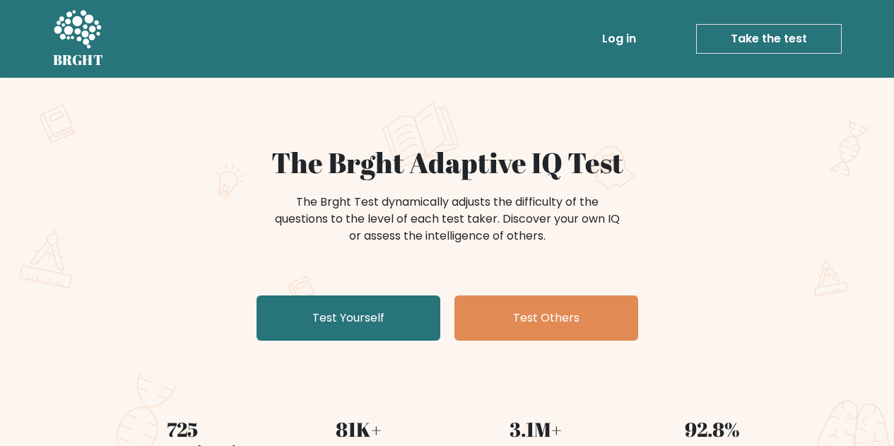
scroll to position [71, 0]
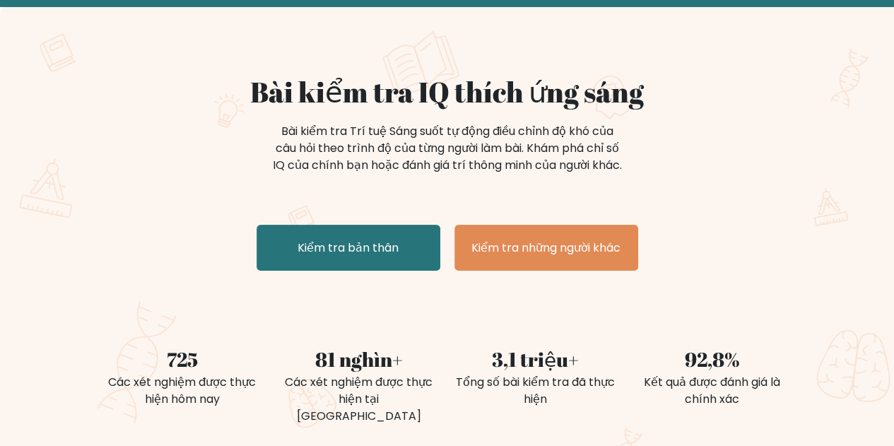
click at [363, 239] on div "Bài kiểm tra IQ thích ứng sáng Bài kiểm tra Trí tuệ Sáng suốt tự động điều chỉn…" at bounding box center [447, 175] width 707 height 201
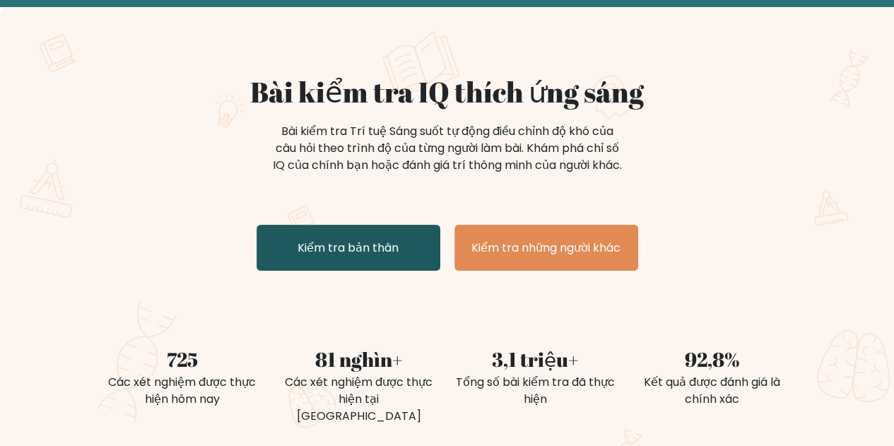
click at [316, 253] on link "Kiểm tra bản thân" at bounding box center [349, 248] width 184 height 46
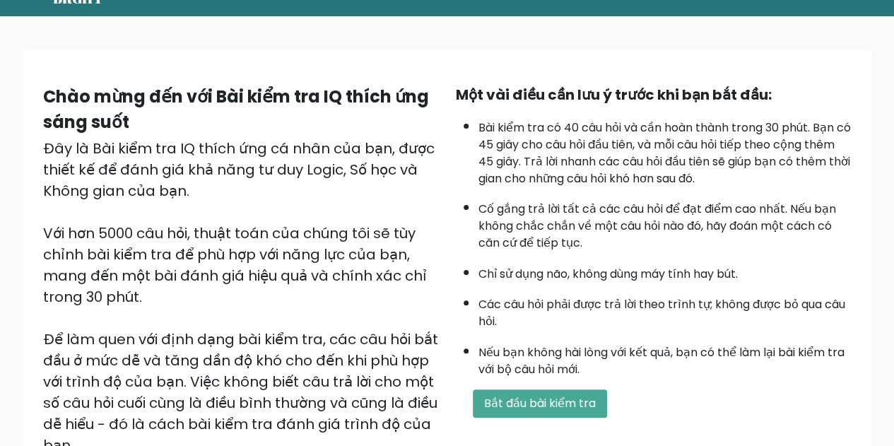
scroll to position [141, 0]
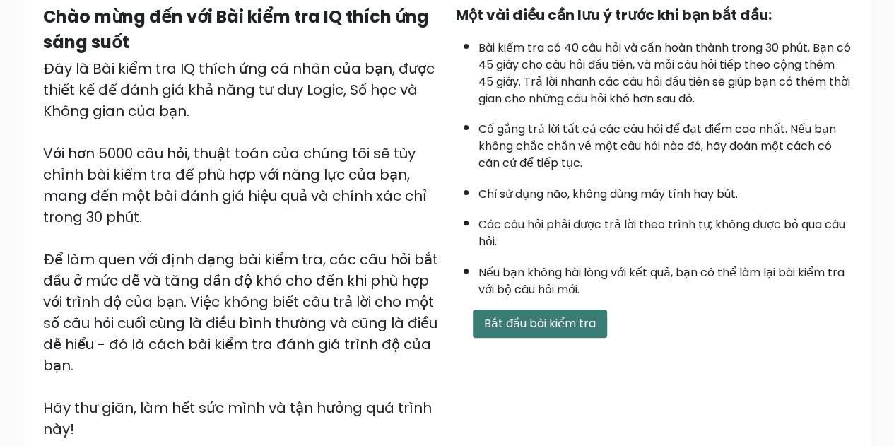
click at [517, 330] on button "Bắt đầu bài kiểm tra" at bounding box center [540, 323] width 134 height 28
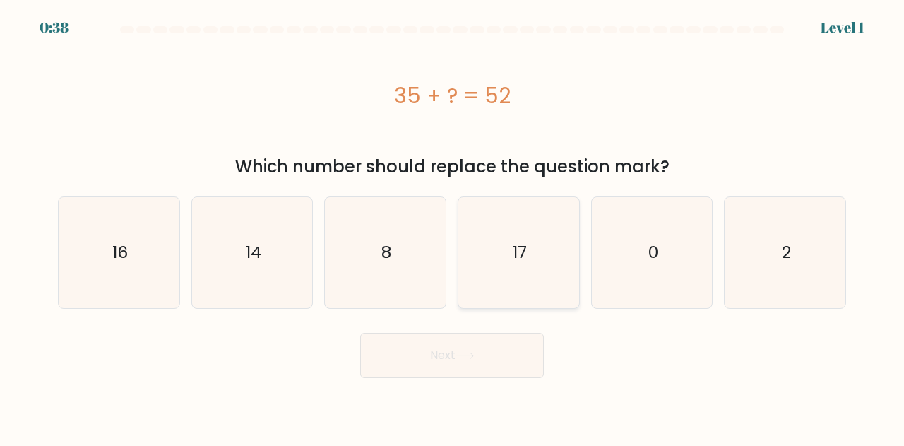
click at [484, 257] on icon "17" at bounding box center [519, 252] width 111 height 111
click at [453, 227] on input "d. 17" at bounding box center [452, 225] width 1 height 4
radio input "true"
click at [454, 353] on button "Next" at bounding box center [452, 355] width 184 height 45
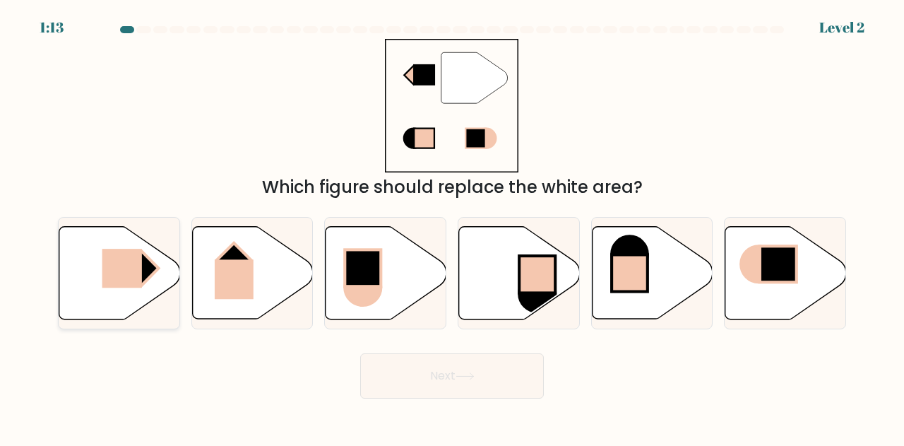
click at [138, 278] on rect at bounding box center [122, 268] width 40 height 39
click at [452, 227] on input "a." at bounding box center [452, 225] width 1 height 4
radio input "true"
click at [396, 372] on button "Next" at bounding box center [452, 375] width 184 height 45
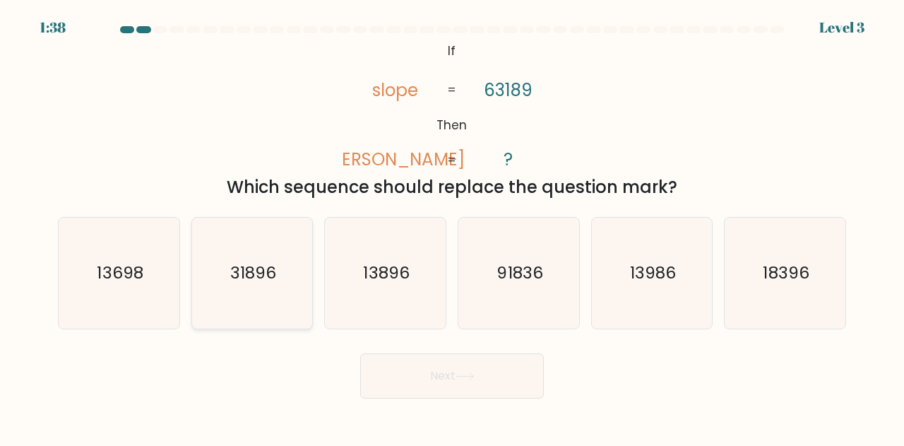
click at [273, 283] on text "31896" at bounding box center [253, 272] width 46 height 23
click at [452, 227] on input "b. 31896" at bounding box center [452, 225] width 1 height 4
radio input "true"
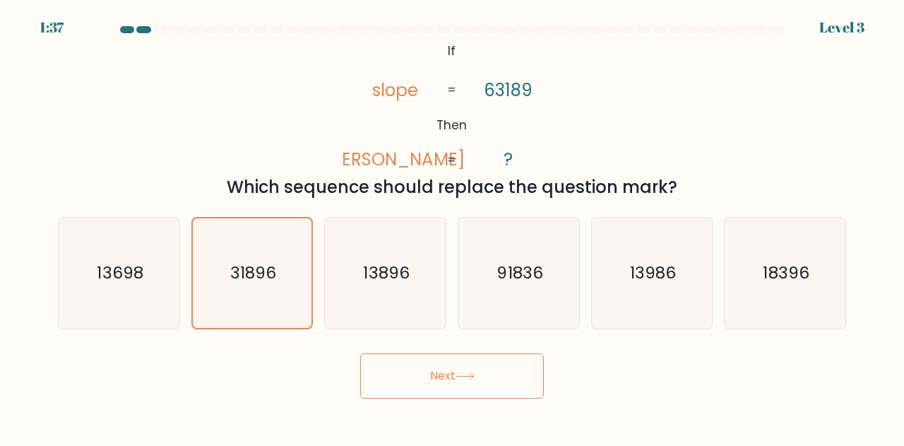
click at [435, 368] on button "Next" at bounding box center [452, 375] width 184 height 45
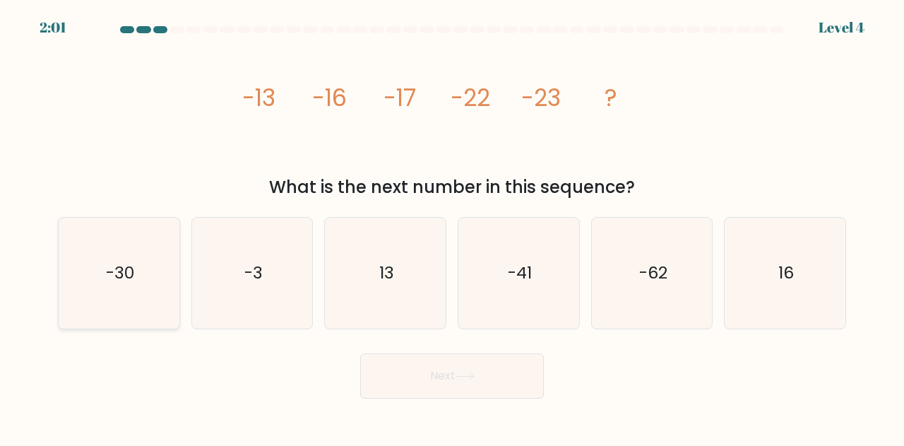
click at [144, 313] on icon "-30" at bounding box center [119, 273] width 111 height 111
click at [452, 227] on input "a. -30" at bounding box center [452, 225] width 1 height 4
radio input "true"
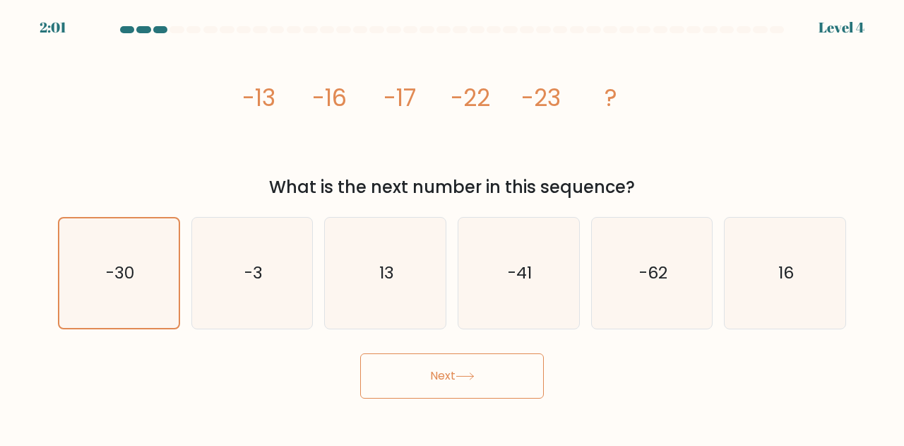
click at [406, 375] on button "Next" at bounding box center [452, 375] width 184 height 45
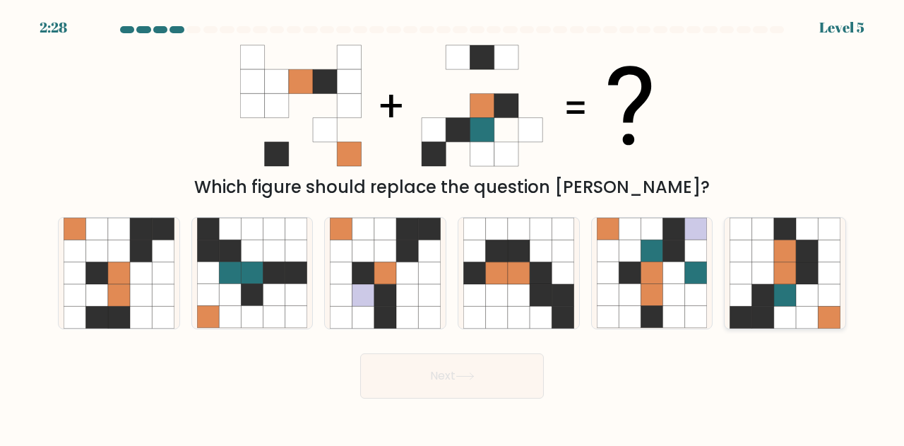
click at [736, 297] on icon at bounding box center [742, 295] width 22 height 22
click at [453, 227] on input "f." at bounding box center [452, 225] width 1 height 4
radio input "true"
click at [480, 365] on button "Next" at bounding box center [452, 375] width 184 height 45
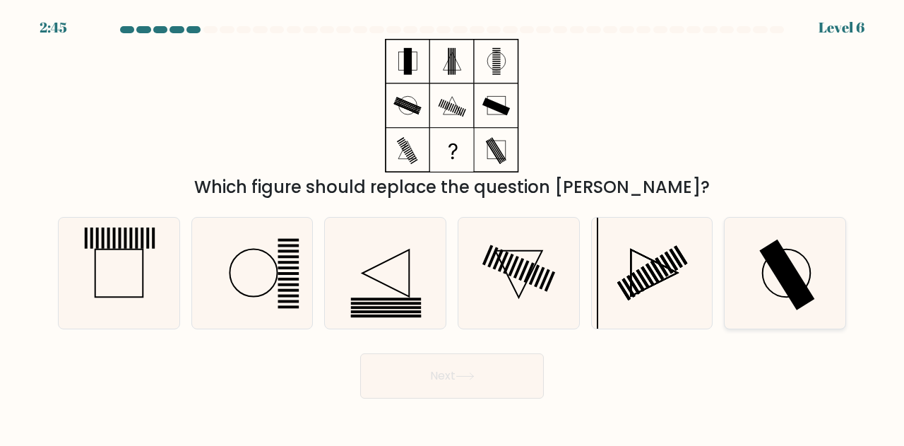
click at [779, 286] on icon at bounding box center [785, 273] width 111 height 111
click at [453, 227] on input "f." at bounding box center [452, 225] width 1 height 4
radio input "true"
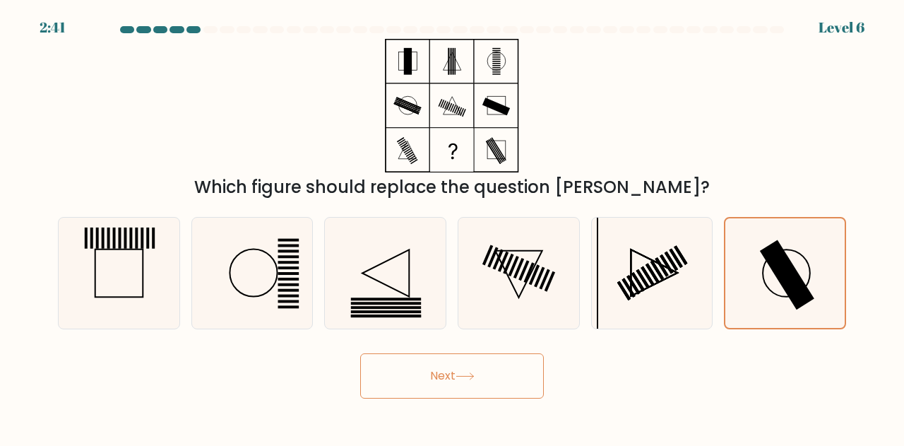
click at [452, 367] on button "Next" at bounding box center [452, 375] width 184 height 45
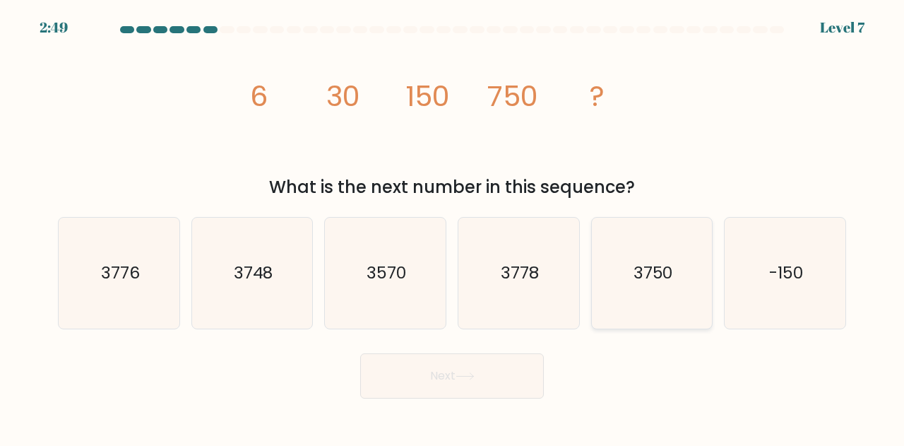
click at [661, 286] on icon "3750" at bounding box center [652, 273] width 111 height 111
click at [453, 227] on input "e. 3750" at bounding box center [452, 225] width 1 height 4
radio input "true"
click at [471, 362] on button "Next" at bounding box center [452, 375] width 184 height 45
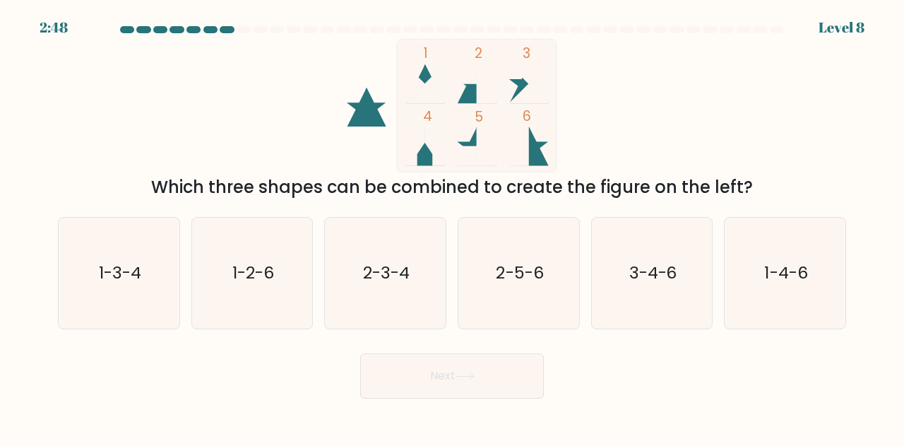
click at [471, 362] on button "Next" at bounding box center [452, 375] width 184 height 45
drag, startPoint x: 469, startPoint y: 307, endPoint x: 465, endPoint y: 320, distance: 13.4
click at [469, 307] on icon "2-5-6" at bounding box center [519, 273] width 111 height 111
click at [453, 227] on input "d. 2-5-6" at bounding box center [452, 225] width 1 height 4
radio input "true"
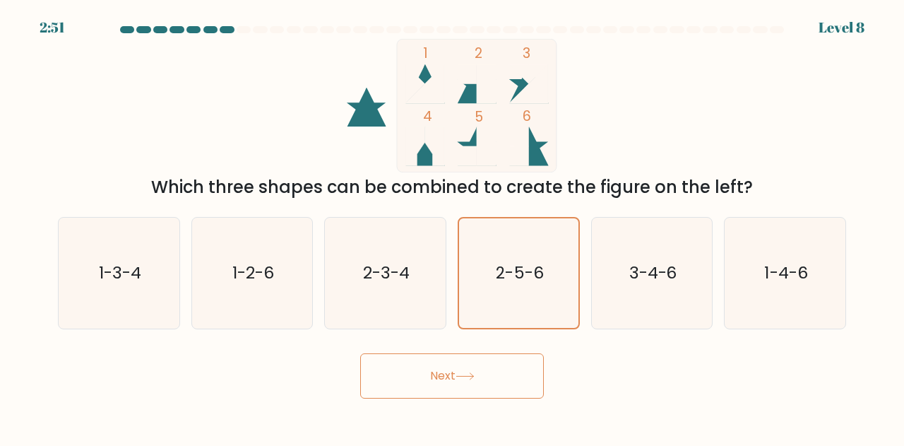
click at [455, 363] on button "Next" at bounding box center [452, 375] width 184 height 45
click at [452, 372] on button "Next" at bounding box center [452, 375] width 184 height 45
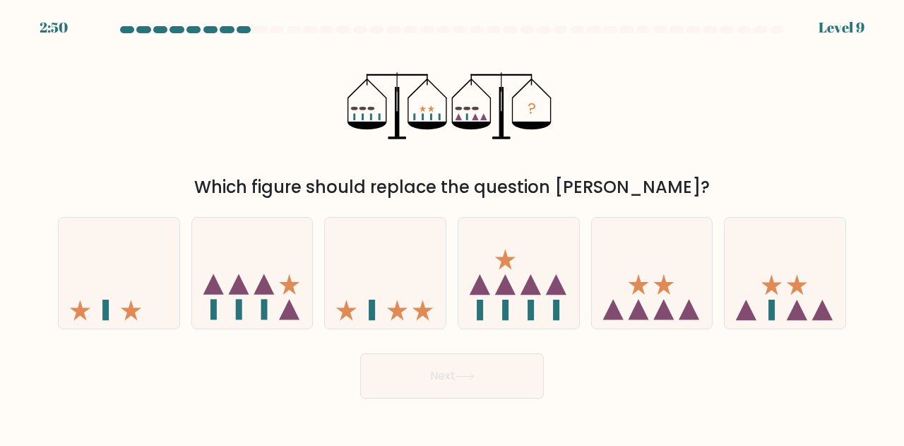
click at [452, 372] on button "Next" at bounding box center [452, 375] width 184 height 45
click at [800, 293] on icon at bounding box center [785, 273] width 121 height 100
click at [453, 227] on input "f." at bounding box center [452, 225] width 1 height 4
radio input "true"
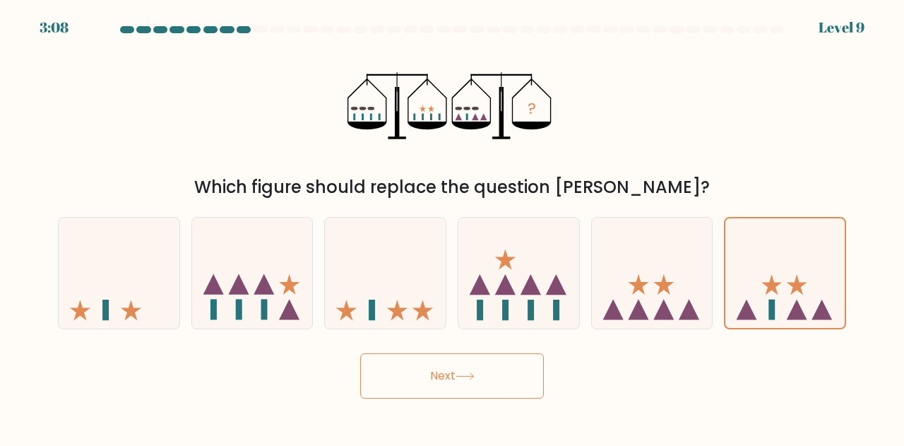
click at [396, 365] on button "Next" at bounding box center [452, 375] width 184 height 45
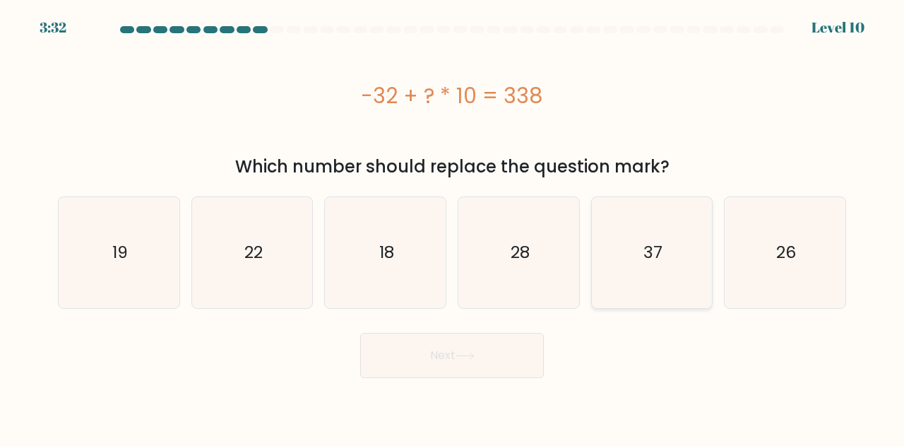
click at [668, 254] on icon "37" at bounding box center [652, 252] width 111 height 111
click at [453, 227] on input "e. 37" at bounding box center [452, 225] width 1 height 4
radio input "true"
click at [535, 350] on button "Next" at bounding box center [452, 355] width 184 height 45
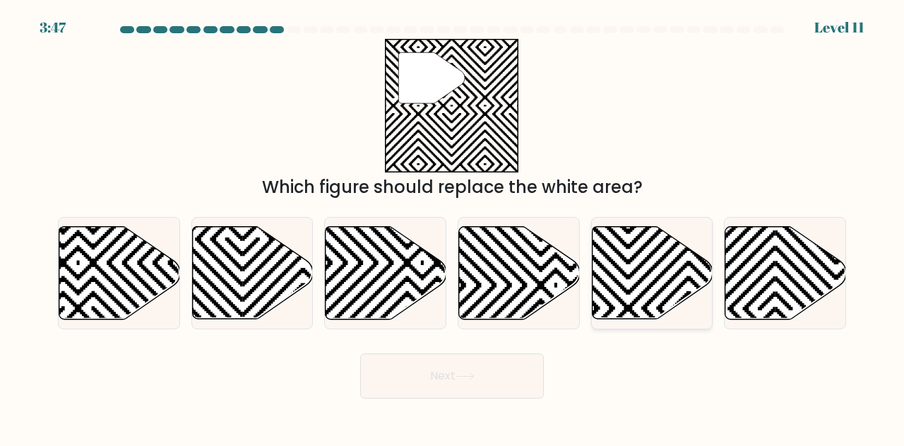
click at [637, 262] on icon at bounding box center [652, 273] width 121 height 93
click at [453, 227] on input "e." at bounding box center [452, 225] width 1 height 4
radio input "true"
click at [476, 366] on button "Next" at bounding box center [452, 375] width 184 height 45
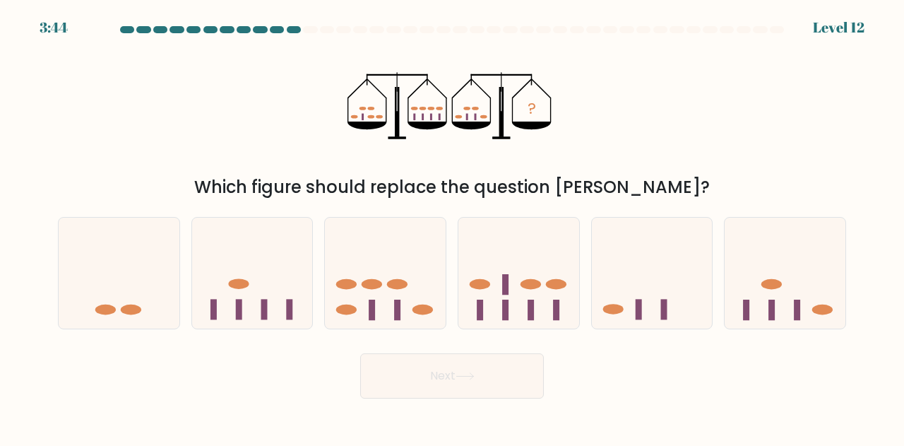
click at [476, 366] on button "Next" at bounding box center [452, 375] width 184 height 45
click at [541, 307] on icon at bounding box center [519, 273] width 121 height 100
click at [453, 227] on input "d." at bounding box center [452, 225] width 1 height 4
radio input "true"
click at [503, 367] on button "Next" at bounding box center [452, 375] width 184 height 45
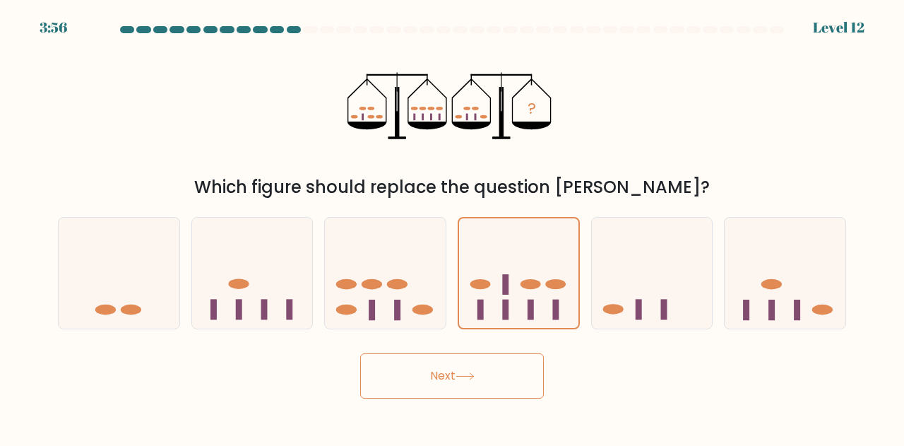
click at [502, 367] on button "Next" at bounding box center [452, 375] width 184 height 45
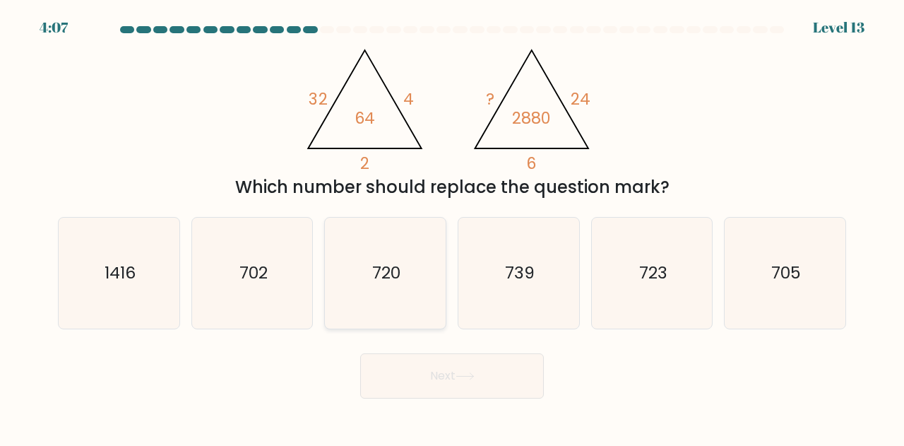
click at [395, 287] on icon "720" at bounding box center [385, 273] width 111 height 111
click at [452, 227] on input "c. 720" at bounding box center [452, 225] width 1 height 4
radio input "true"
click at [440, 386] on button "Next" at bounding box center [452, 375] width 184 height 45
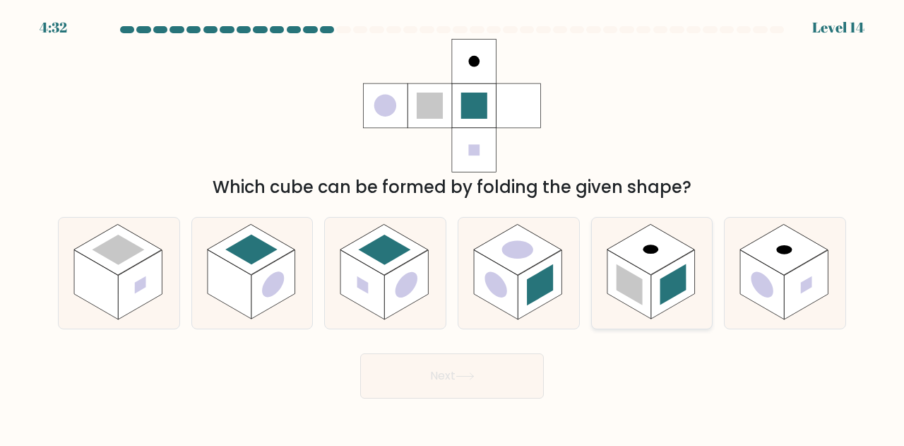
click at [648, 275] on rect at bounding box center [630, 284] width 44 height 69
click at [453, 227] on input "e." at bounding box center [452, 225] width 1 height 4
radio input "true"
click at [488, 377] on button "Next" at bounding box center [452, 375] width 184 height 45
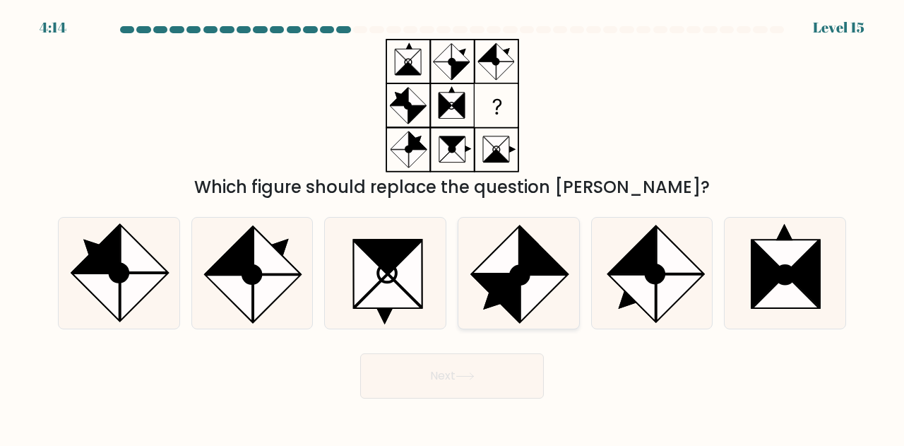
click at [541, 290] on icon at bounding box center [544, 298] width 47 height 47
click at [453, 227] on input "d." at bounding box center [452, 225] width 1 height 4
radio input "true"
click at [471, 383] on button "Next" at bounding box center [452, 375] width 184 height 45
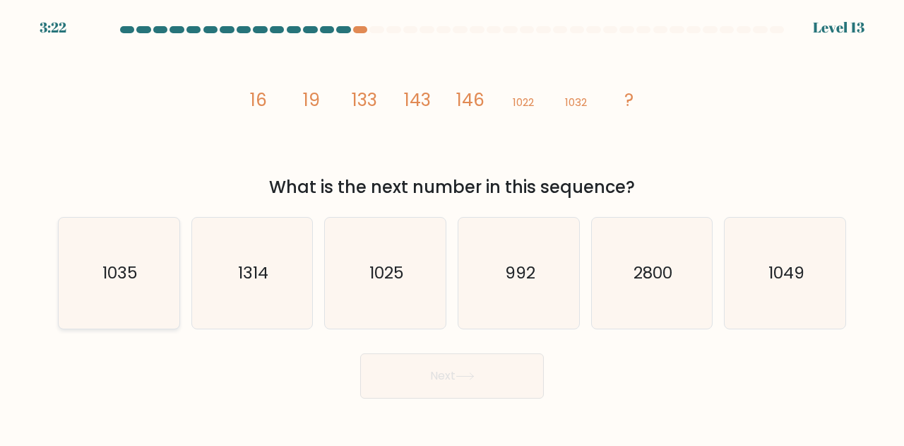
click at [163, 263] on icon "1035" at bounding box center [119, 273] width 111 height 111
click at [452, 227] on input "a. 1035" at bounding box center [452, 225] width 1 height 4
radio input "true"
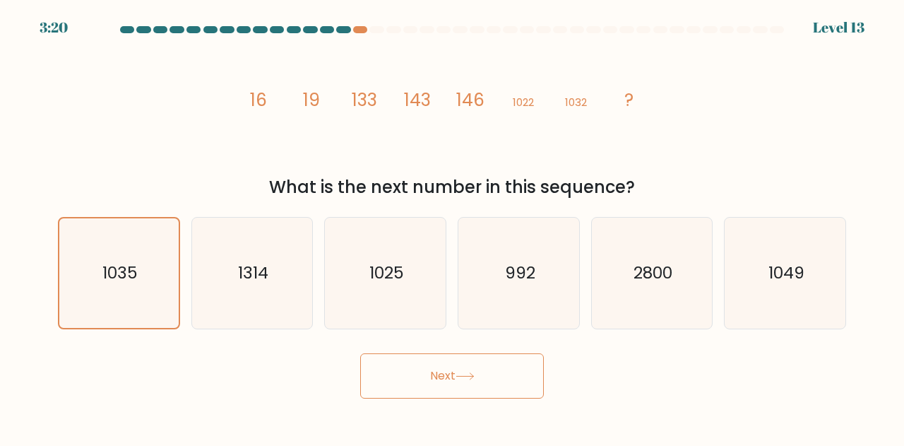
click at [471, 377] on icon at bounding box center [465, 376] width 19 height 8
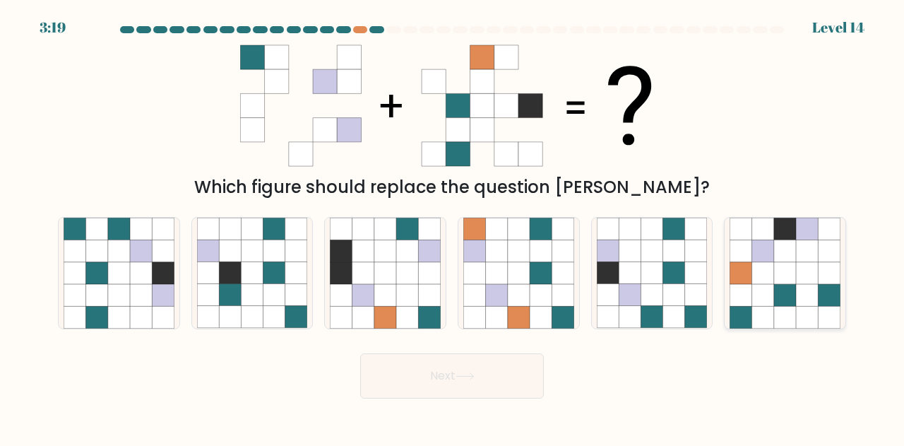
click at [801, 295] on icon at bounding box center [807, 295] width 22 height 22
click at [453, 227] on input "f." at bounding box center [452, 225] width 1 height 4
radio input "true"
click at [513, 374] on button "Next" at bounding box center [452, 375] width 184 height 45
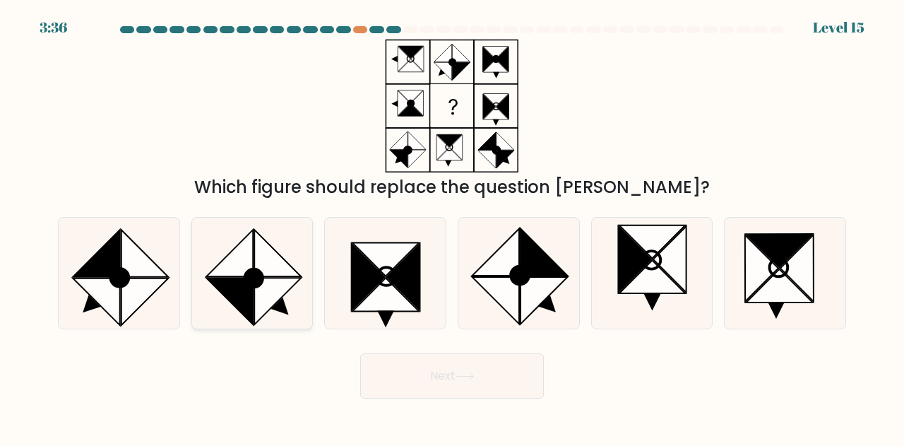
click at [246, 240] on icon at bounding box center [229, 253] width 47 height 47
click at [452, 227] on input "b." at bounding box center [452, 225] width 1 height 4
radio input "true"
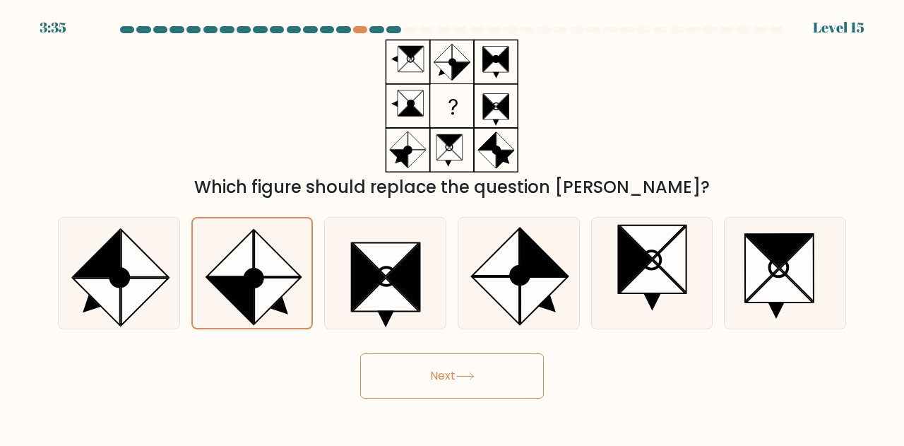
click at [492, 374] on button "Next" at bounding box center [452, 375] width 184 height 45
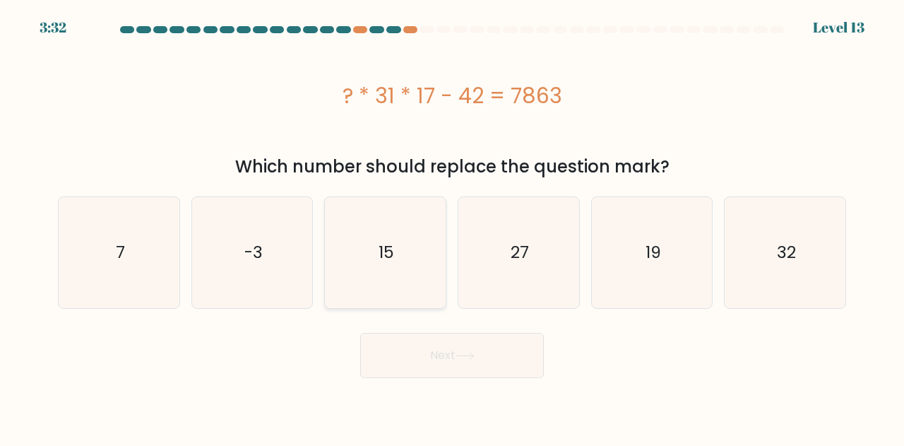
click at [428, 268] on icon "15" at bounding box center [385, 252] width 111 height 111
click at [452, 227] on input "c. 15" at bounding box center [452, 225] width 1 height 4
radio input "true"
click at [458, 344] on button "Next" at bounding box center [452, 355] width 184 height 45
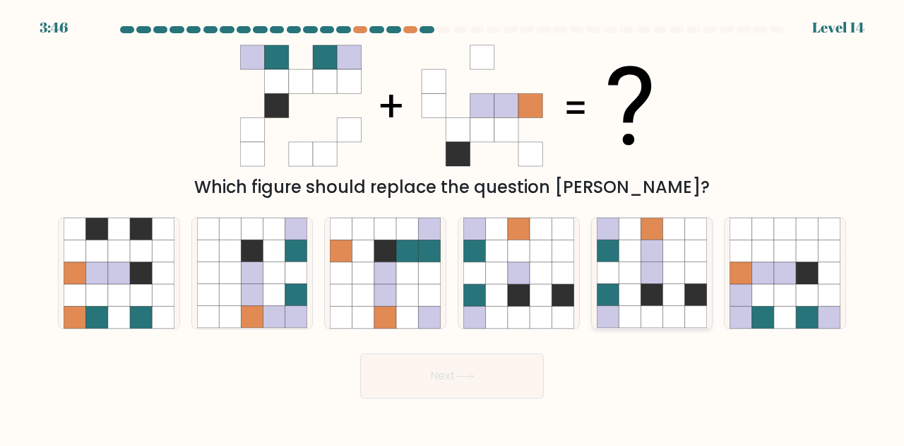
click at [656, 320] on icon at bounding box center [652, 318] width 22 height 22
click at [453, 227] on input "e." at bounding box center [452, 225] width 1 height 4
radio input "true"
click at [480, 374] on button "Next" at bounding box center [452, 375] width 184 height 45
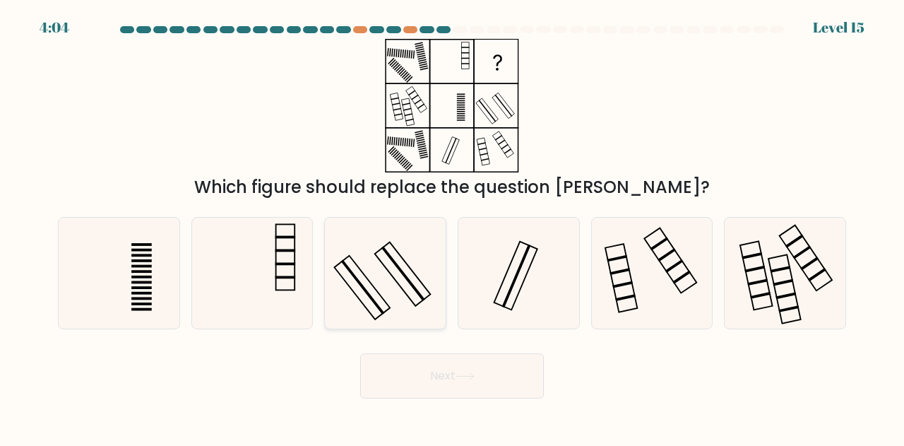
click at [394, 264] on icon at bounding box center [385, 273] width 111 height 111
click at [452, 227] on input "c." at bounding box center [452, 225] width 1 height 4
radio input "true"
click at [456, 365] on button "Next" at bounding box center [452, 375] width 184 height 45
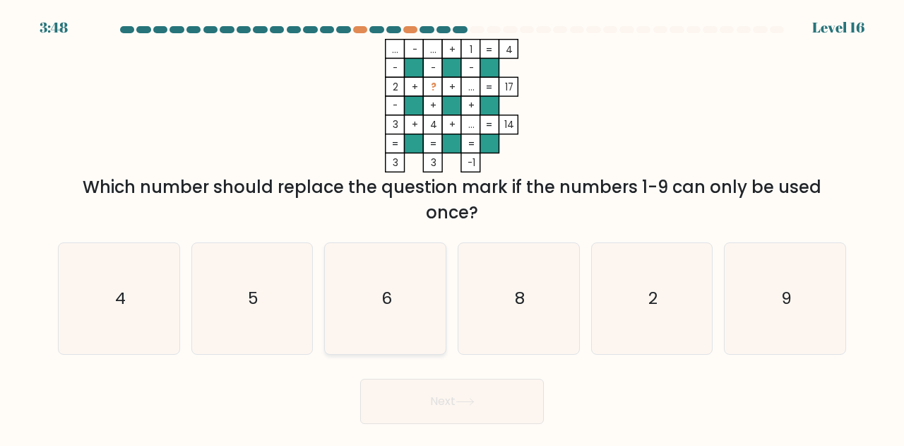
click at [380, 315] on icon "6" at bounding box center [385, 298] width 111 height 111
click at [452, 227] on input "c. 6" at bounding box center [452, 225] width 1 height 4
radio input "true"
click at [486, 413] on button "Next" at bounding box center [452, 401] width 184 height 45
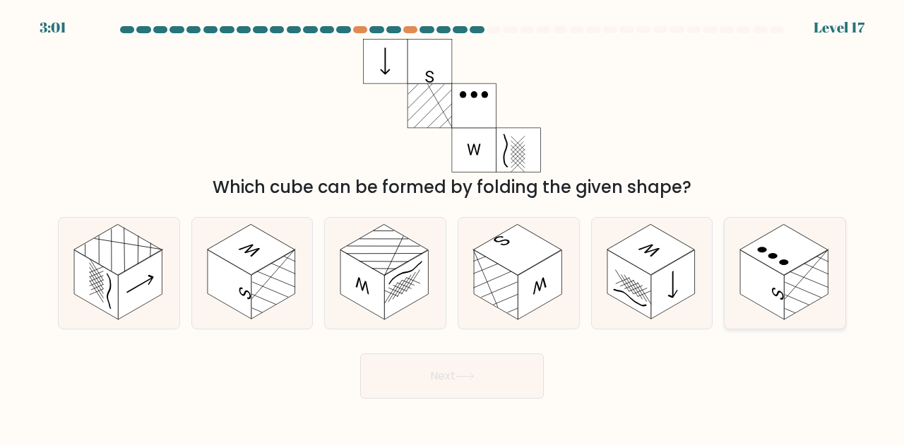
click at [770, 276] on rect at bounding box center [763, 284] width 44 height 69
click at [453, 227] on input "f." at bounding box center [452, 225] width 1 height 4
radio input "true"
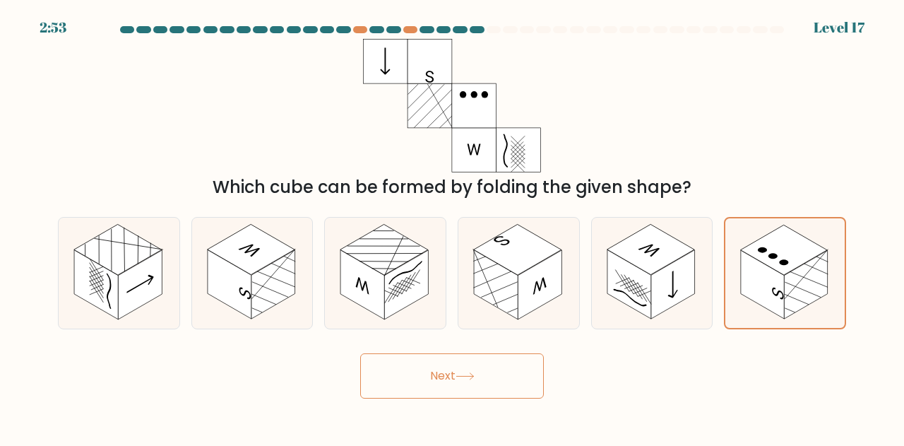
click at [427, 383] on button "Next" at bounding box center [452, 375] width 184 height 45
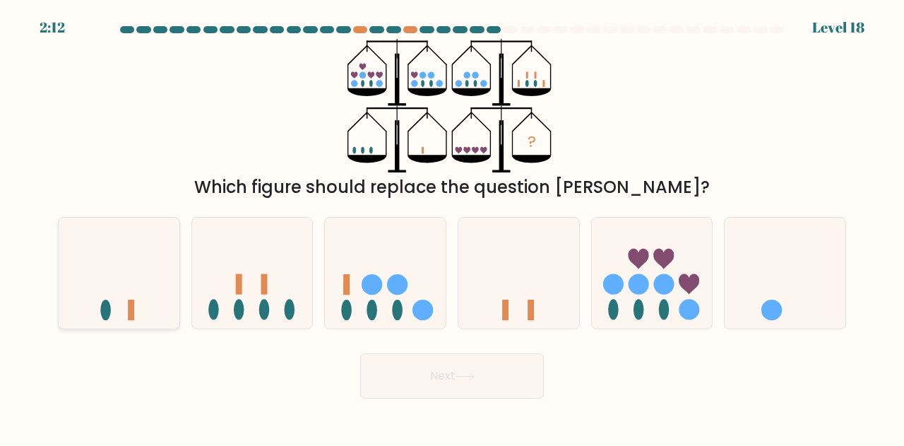
click at [125, 281] on icon at bounding box center [119, 273] width 121 height 100
click at [452, 227] on input "a." at bounding box center [452, 225] width 1 height 4
radio input "true"
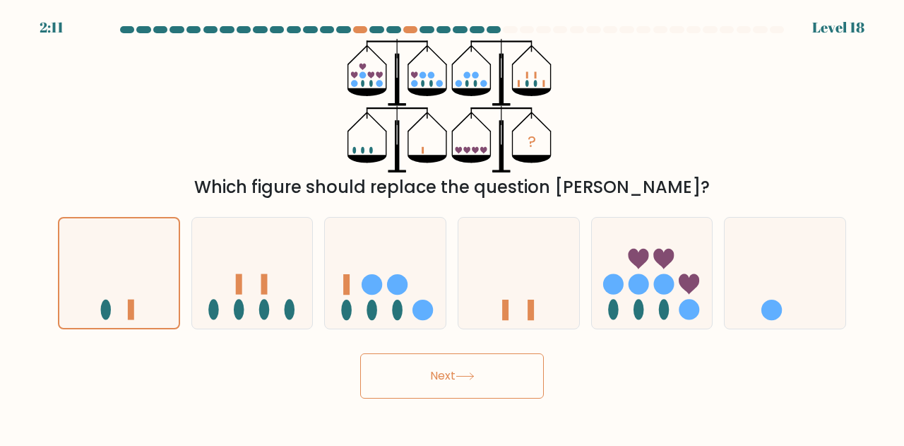
click at [438, 385] on button "Next" at bounding box center [452, 375] width 184 height 45
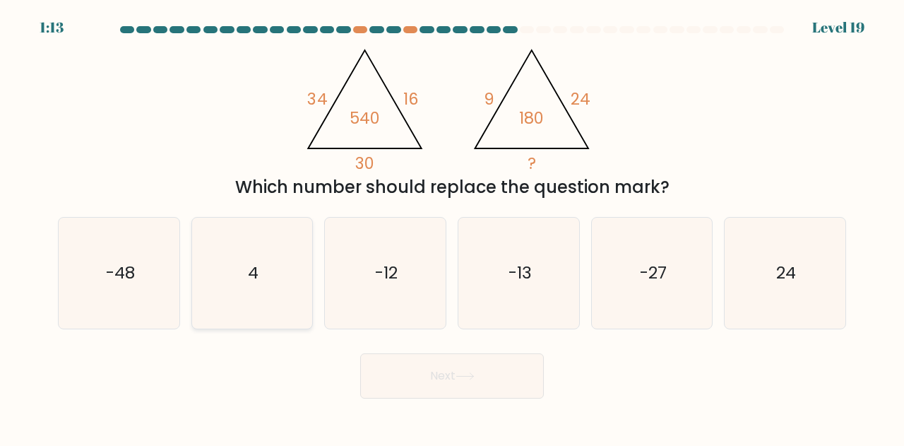
click at [270, 282] on icon "4" at bounding box center [252, 273] width 111 height 111
click at [452, 227] on input "b. 4" at bounding box center [452, 225] width 1 height 4
radio input "true"
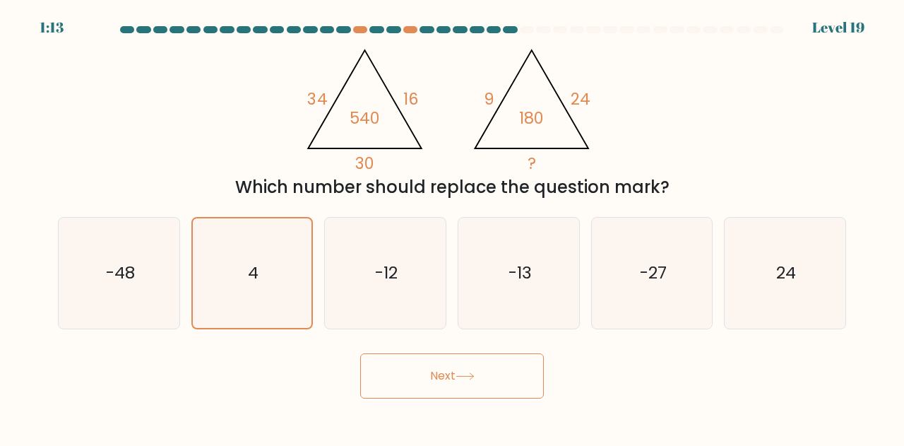
click at [413, 382] on button "Next" at bounding box center [452, 375] width 184 height 45
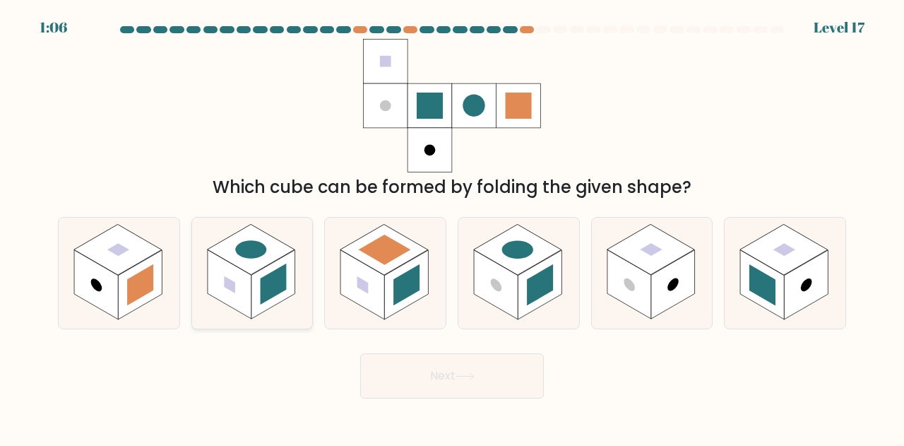
click at [277, 327] on icon at bounding box center [252, 273] width 121 height 111
click at [452, 227] on input "b." at bounding box center [452, 225] width 1 height 4
radio input "true"
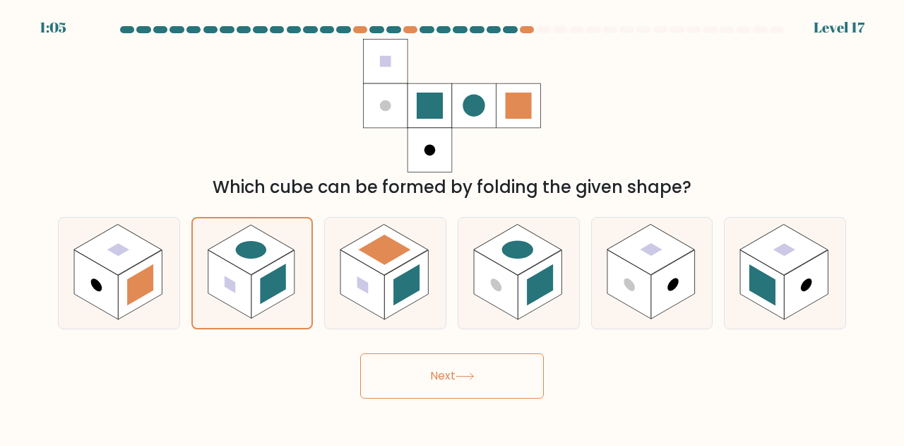
click at [405, 355] on button "Next" at bounding box center [452, 375] width 184 height 45
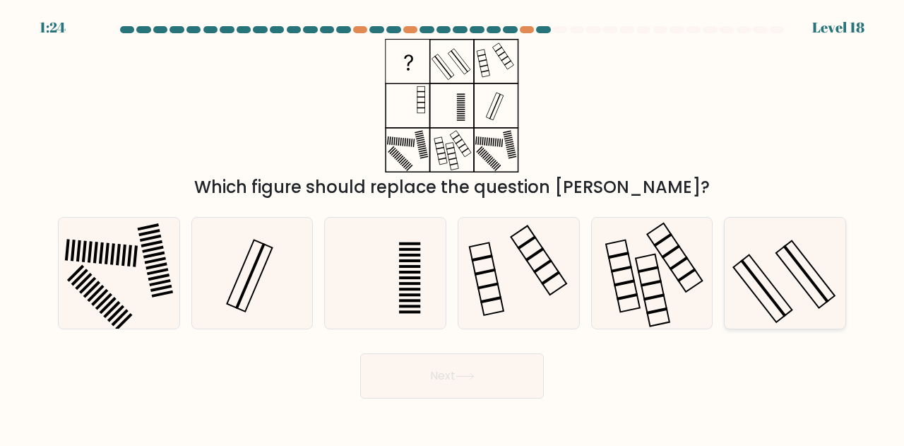
drag, startPoint x: 810, startPoint y: 279, endPoint x: 790, endPoint y: 293, distance: 23.9
click at [810, 278] on rect at bounding box center [807, 274] width 46 height 58
click at [453, 227] on input "f." at bounding box center [452, 225] width 1 height 4
radio input "true"
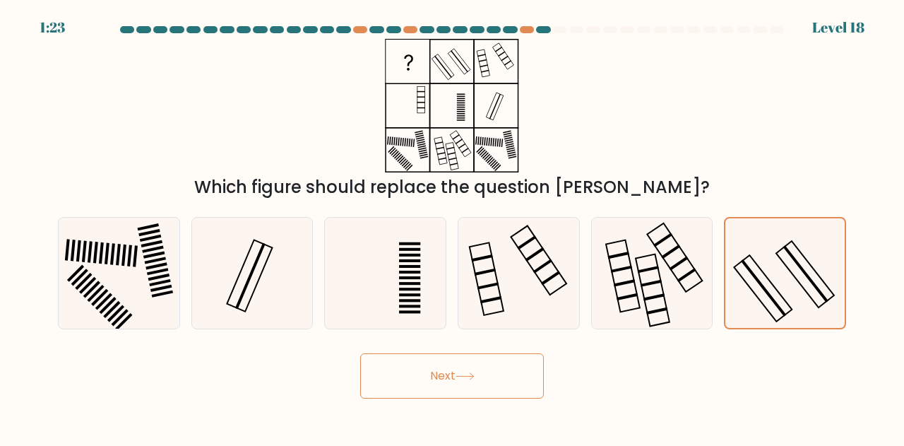
click at [519, 396] on button "Next" at bounding box center [452, 375] width 184 height 45
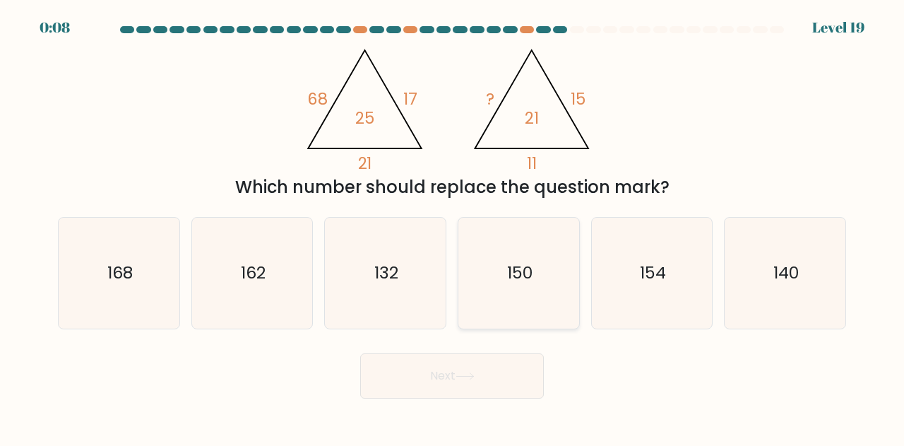
click at [555, 273] on icon "150" at bounding box center [519, 273] width 111 height 111
click at [453, 227] on input "d. 150" at bounding box center [452, 225] width 1 height 4
radio input "true"
click at [516, 355] on button "Next" at bounding box center [452, 375] width 184 height 45
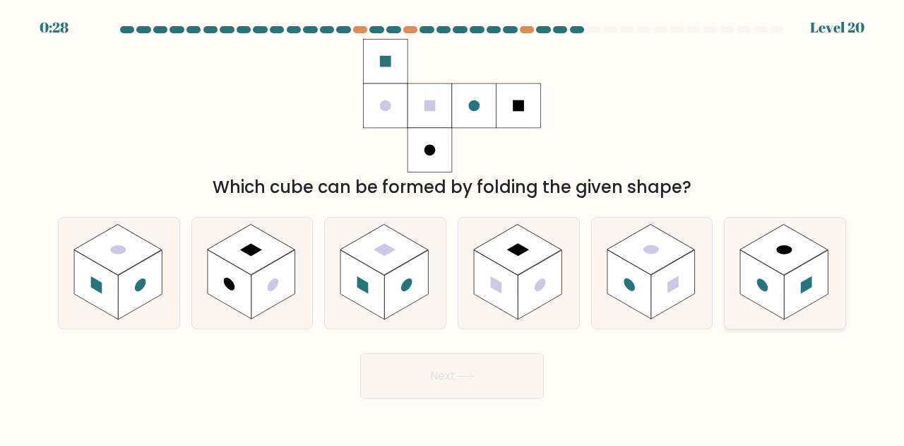
click at [813, 238] on icon at bounding box center [785, 273] width 121 height 111
click at [453, 227] on input "f." at bounding box center [452, 225] width 1 height 4
radio input "true"
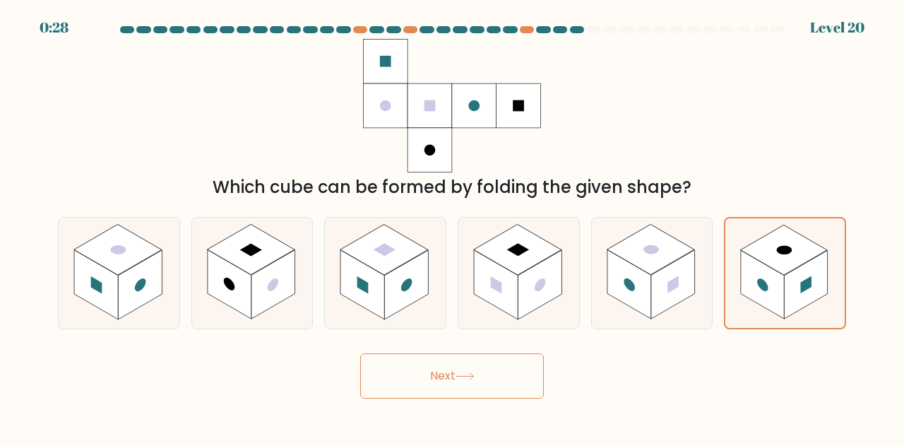
click at [503, 373] on button "Next" at bounding box center [452, 375] width 184 height 45
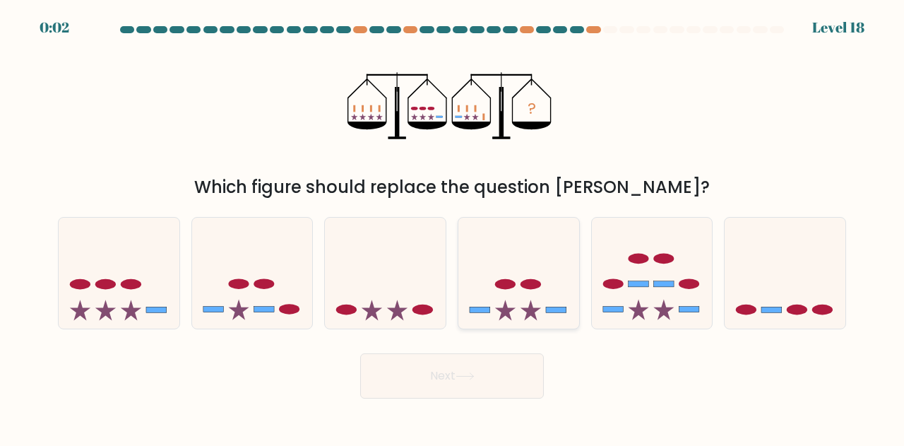
click at [488, 272] on icon at bounding box center [519, 273] width 121 height 100
click at [453, 227] on input "d." at bounding box center [452, 225] width 1 height 4
radio input "true"
click at [448, 374] on button "Next" at bounding box center [452, 375] width 184 height 45
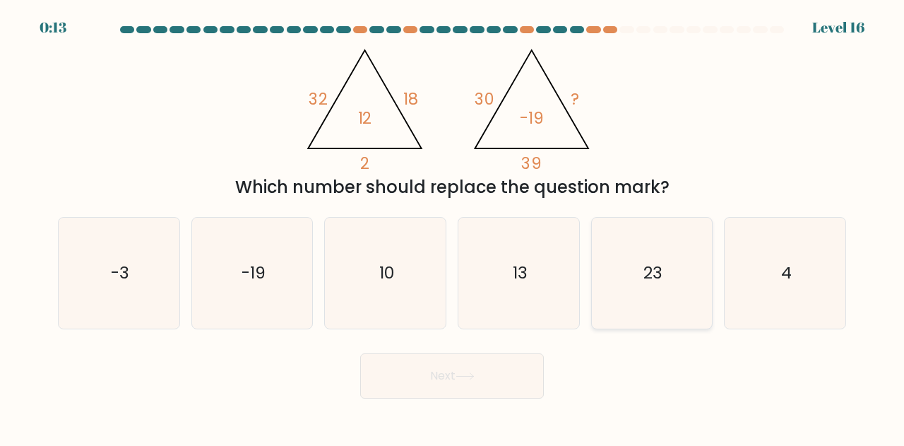
drag, startPoint x: 688, startPoint y: 278, endPoint x: 677, endPoint y: 286, distance: 14.1
click at [688, 278] on icon "23" at bounding box center [652, 273] width 111 height 111
click at [453, 227] on input "e. 23" at bounding box center [452, 225] width 1 height 4
radio input "true"
click at [484, 358] on button "Next" at bounding box center [452, 375] width 184 height 45
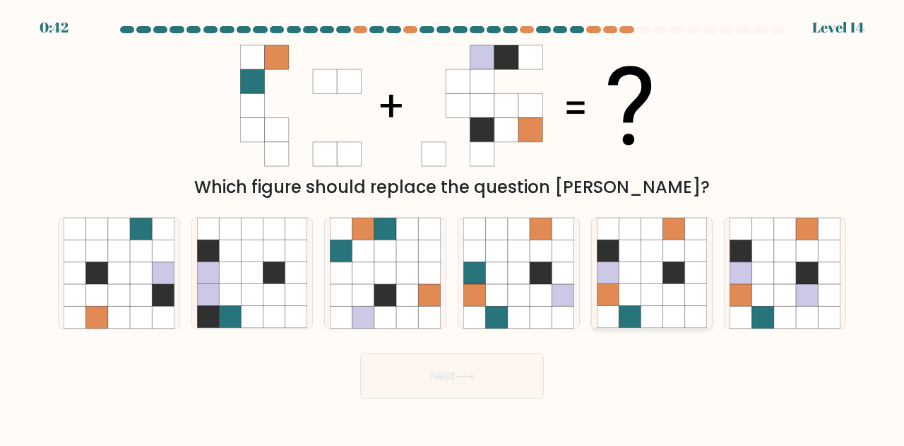
click at [667, 302] on icon at bounding box center [675, 295] width 22 height 22
click at [453, 227] on input "e." at bounding box center [452, 225] width 1 height 4
radio input "true"
click at [512, 364] on button "Next" at bounding box center [452, 375] width 184 height 45
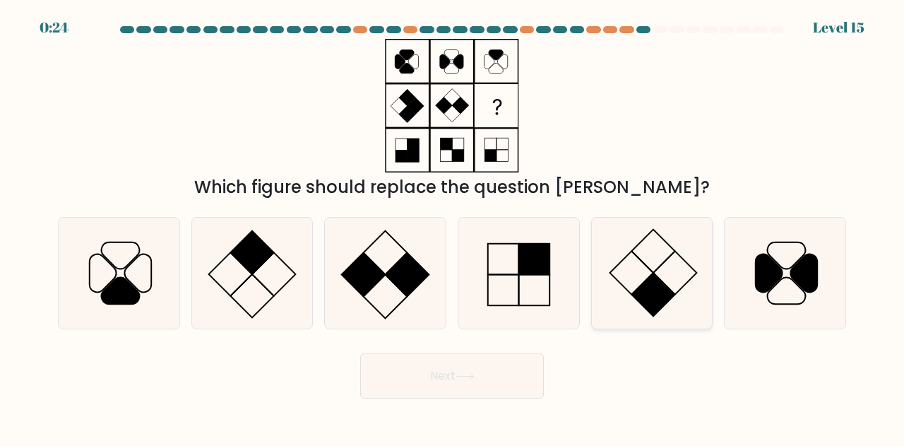
drag, startPoint x: 632, startPoint y: 264, endPoint x: 643, endPoint y: 300, distance: 38.2
click at [643, 300] on rect at bounding box center [654, 295] width 44 height 44
click at [453, 227] on input "e." at bounding box center [452, 225] width 1 height 4
radio input "true"
click at [495, 370] on button "Next" at bounding box center [452, 375] width 184 height 45
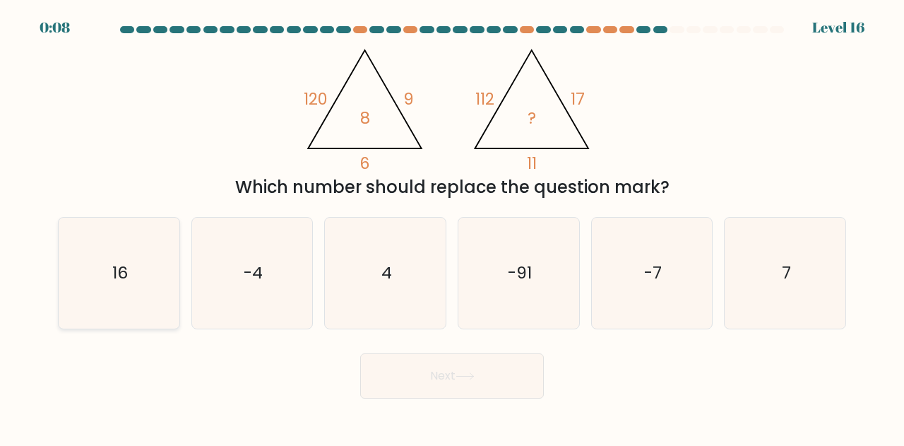
click at [137, 285] on icon "16" at bounding box center [119, 273] width 111 height 111
click at [452, 227] on input "a. 16" at bounding box center [452, 225] width 1 height 4
radio input "true"
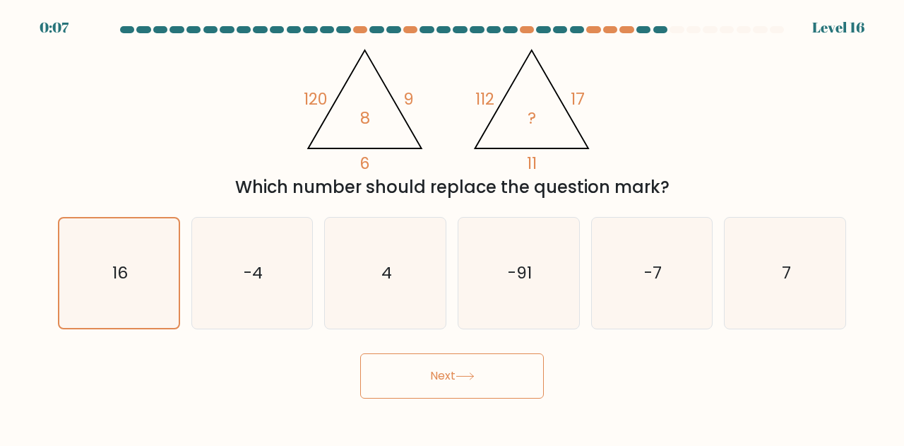
click at [452, 372] on button "Next" at bounding box center [452, 375] width 184 height 45
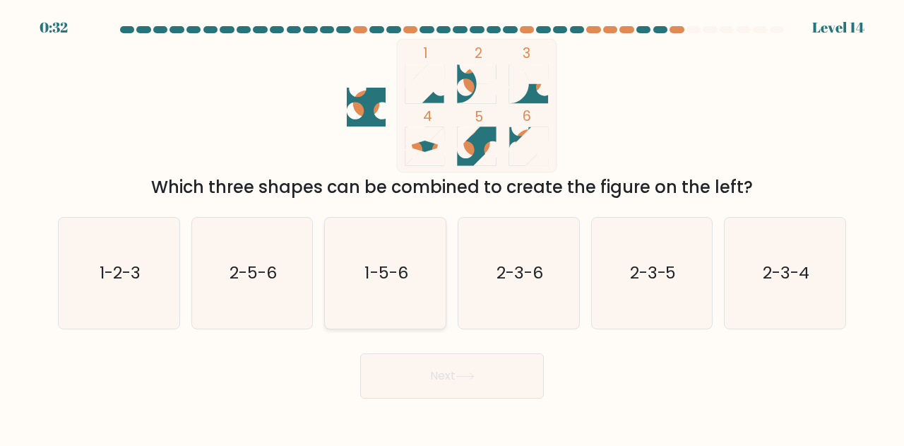
click at [367, 307] on icon "1-5-6" at bounding box center [385, 273] width 111 height 111
click at [452, 227] on input "c. 1-5-6" at bounding box center [452, 225] width 1 height 4
radio input "true"
click at [459, 377] on button "Next" at bounding box center [452, 375] width 184 height 45
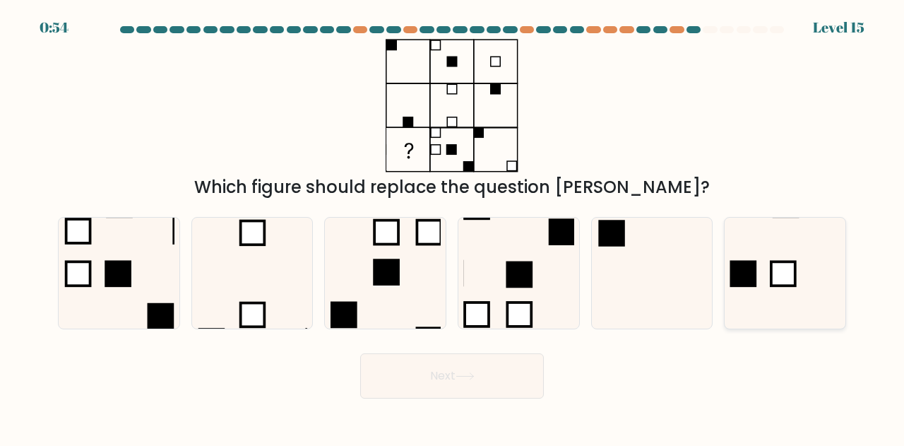
click at [746, 273] on rect at bounding box center [744, 274] width 27 height 27
click at [453, 227] on input "f." at bounding box center [452, 225] width 1 height 4
radio input "true"
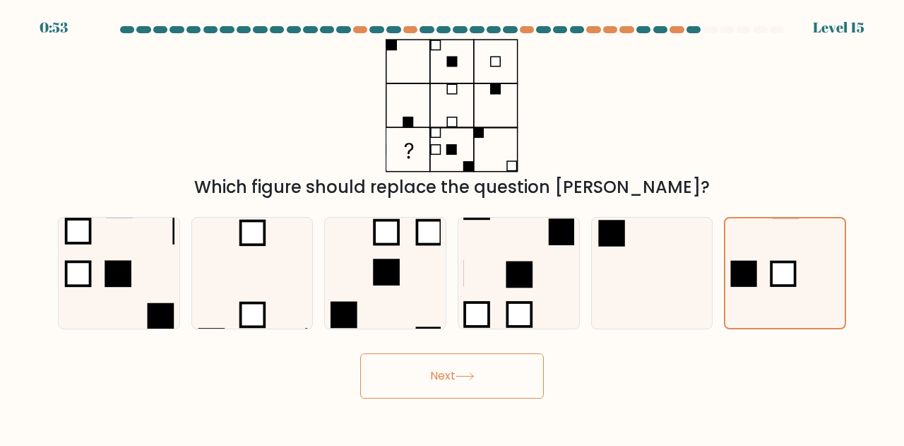
click at [430, 370] on button "Next" at bounding box center [452, 375] width 184 height 45
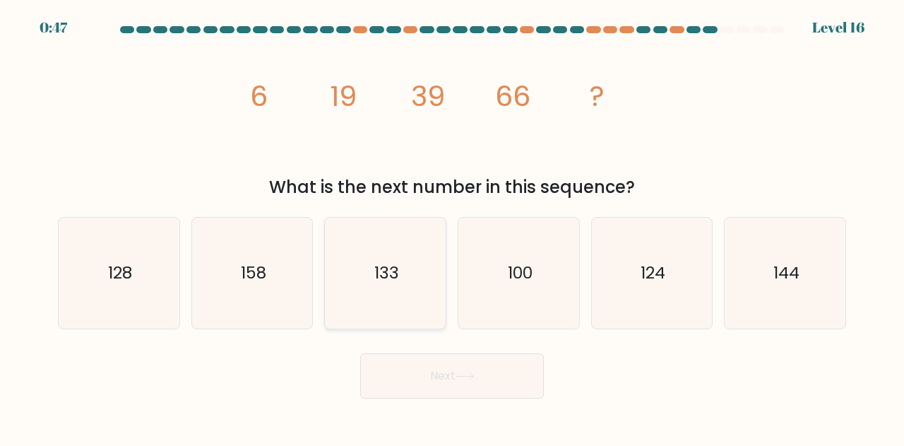
click at [399, 313] on icon "133" at bounding box center [385, 273] width 111 height 111
click at [452, 227] on input "c. 133" at bounding box center [452, 225] width 1 height 4
radio input "true"
click at [212, 272] on icon "158" at bounding box center [252, 273] width 111 height 111
click at [452, 227] on input "b. 158" at bounding box center [452, 225] width 1 height 4
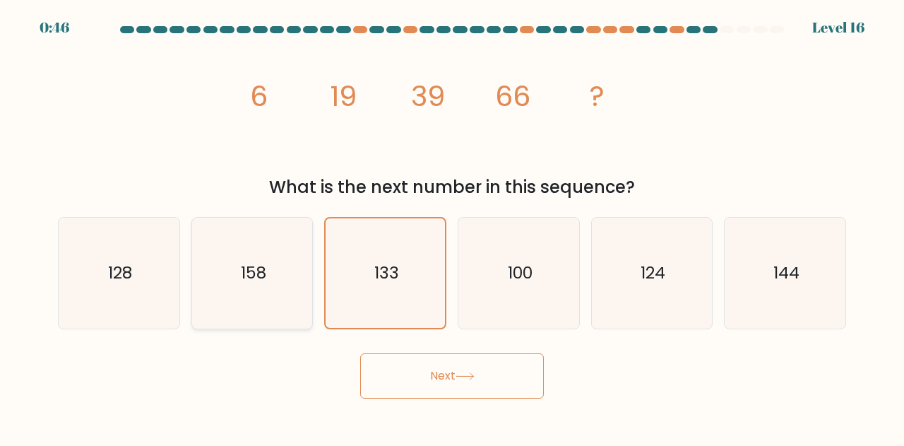
radio input "true"
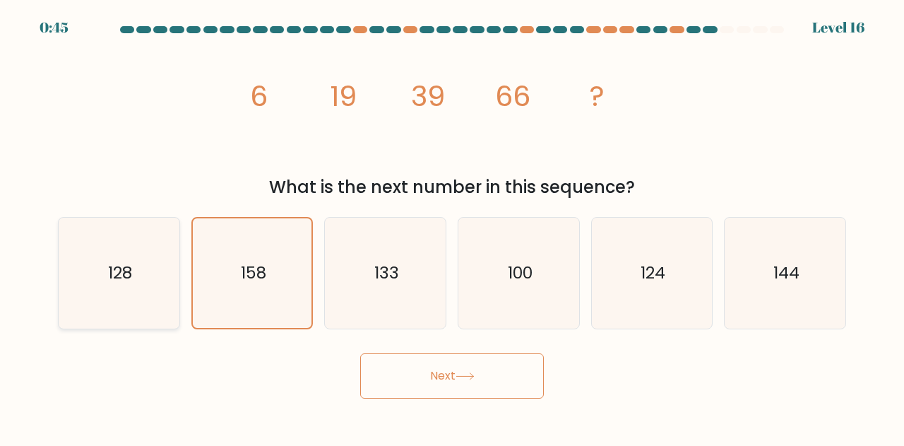
click at [99, 281] on icon "128" at bounding box center [119, 273] width 111 height 111
click at [452, 227] on input "a. 128" at bounding box center [452, 225] width 1 height 4
radio input "true"
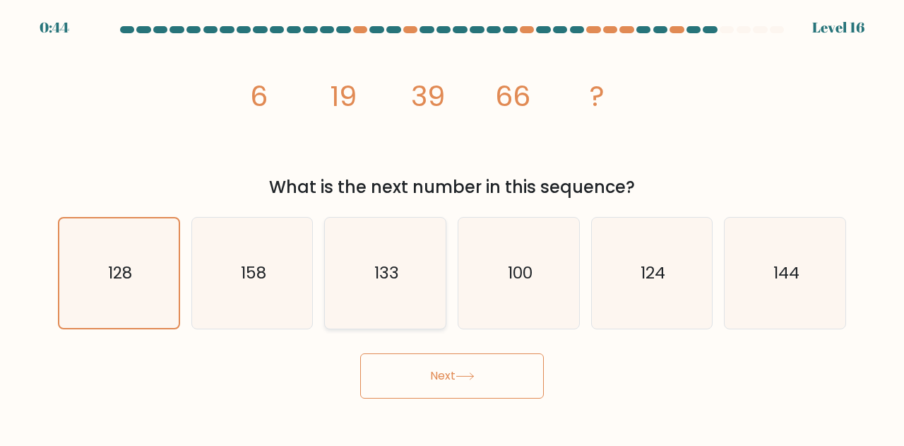
click at [350, 268] on icon "133" at bounding box center [385, 273] width 111 height 111
click at [452, 227] on input "c. 133" at bounding box center [452, 225] width 1 height 4
radio input "true"
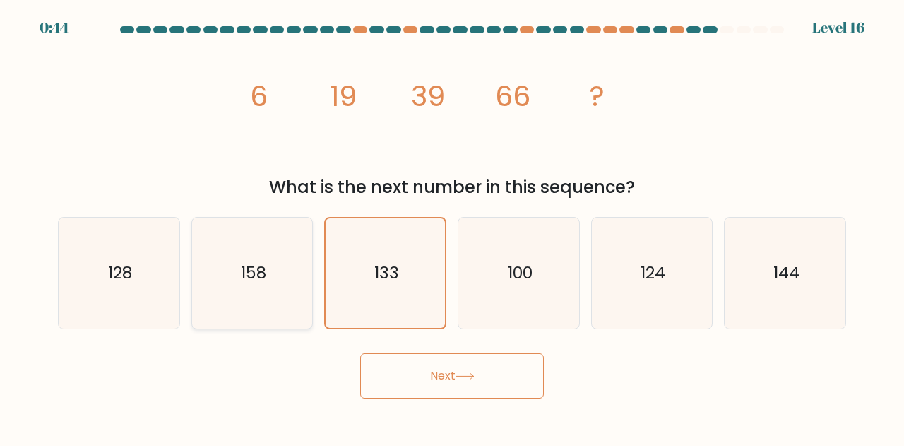
click at [235, 252] on icon "158" at bounding box center [252, 273] width 111 height 111
click at [452, 227] on input "b. 158" at bounding box center [452, 225] width 1 height 4
radio input "true"
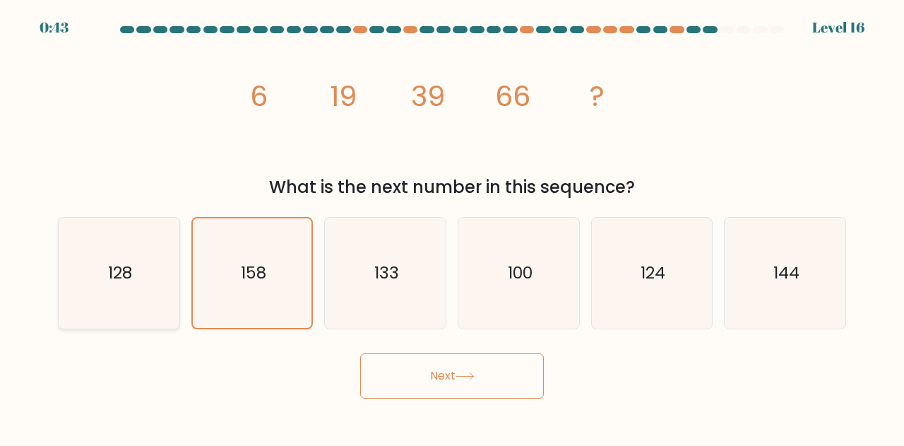
click at [134, 259] on icon "128" at bounding box center [119, 273] width 111 height 111
click at [452, 227] on input "a. 128" at bounding box center [452, 225] width 1 height 4
radio input "true"
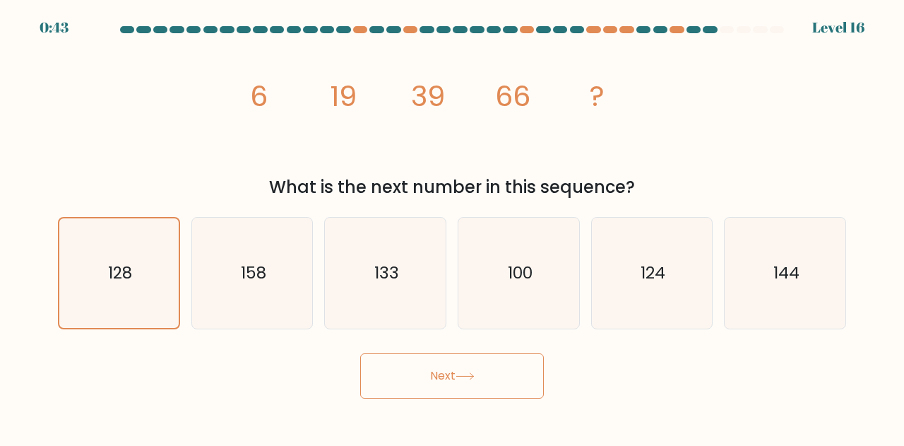
click at [425, 378] on button "Next" at bounding box center [452, 375] width 184 height 45
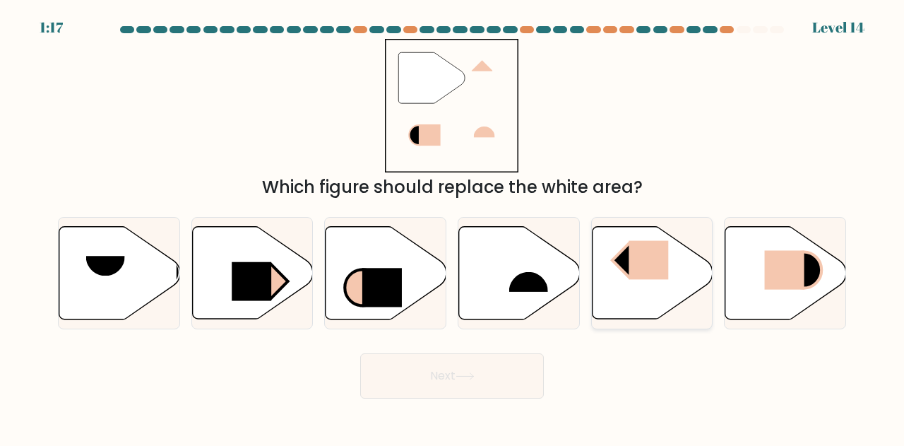
click at [705, 257] on icon at bounding box center [652, 273] width 121 height 94
click at [453, 227] on input "e." at bounding box center [452, 225] width 1 height 4
radio input "true"
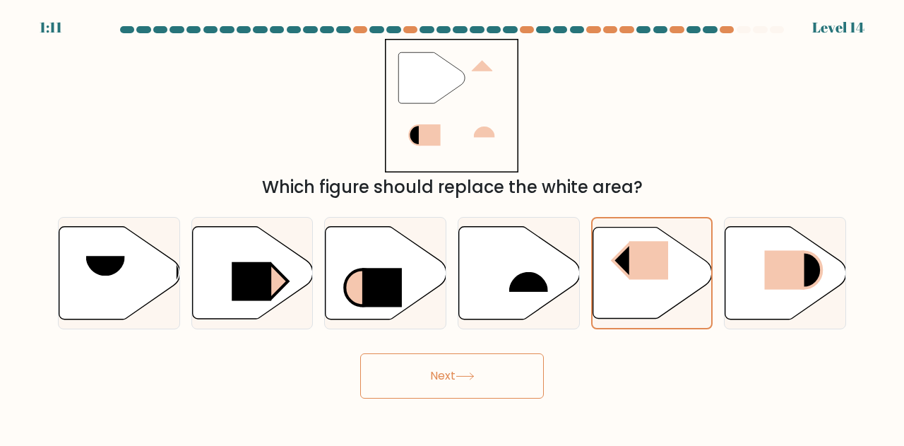
click at [466, 377] on icon at bounding box center [464, 376] width 17 height 6
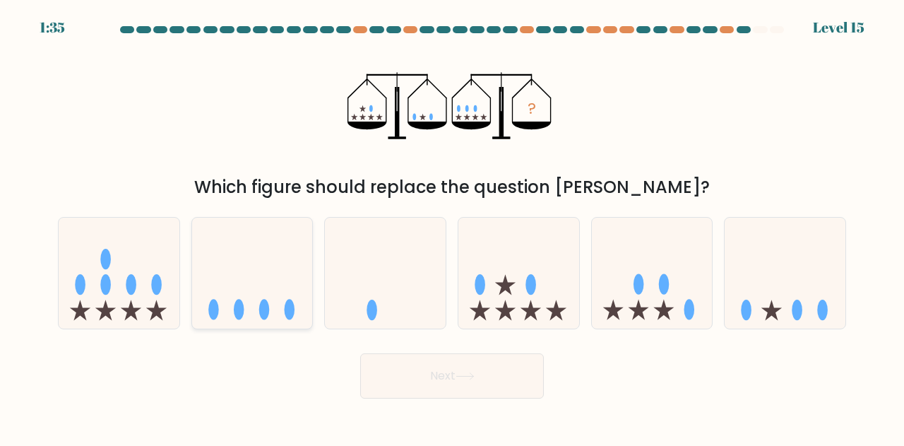
click at [226, 283] on icon at bounding box center [252, 273] width 121 height 100
click at [452, 227] on input "b." at bounding box center [452, 225] width 1 height 4
radio input "true"
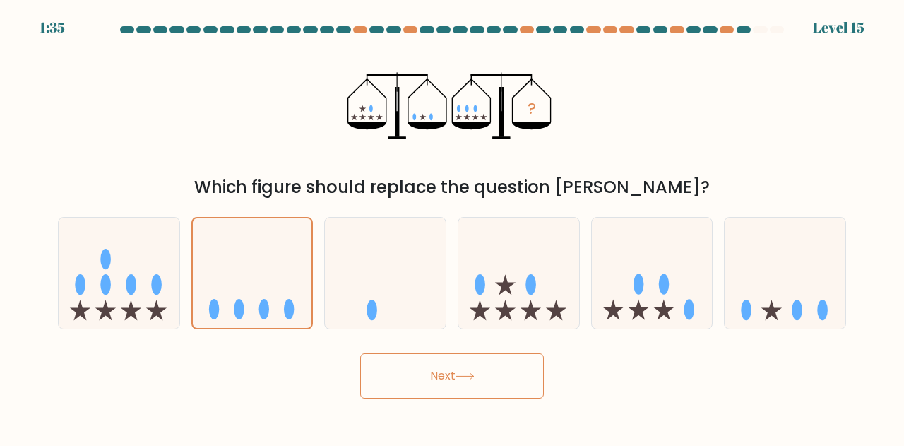
click at [475, 392] on button "Next" at bounding box center [452, 375] width 184 height 45
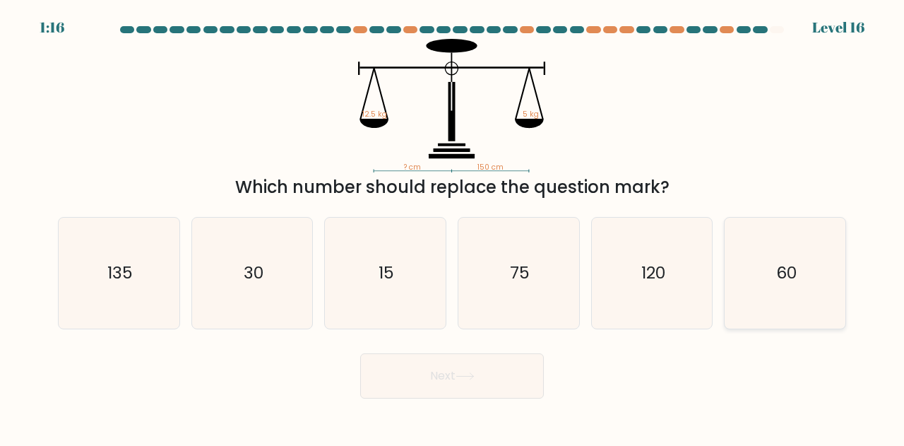
click at [796, 255] on icon "60" at bounding box center [785, 273] width 111 height 111
click at [453, 227] on input "f. 60" at bounding box center [452, 225] width 1 height 4
radio input "true"
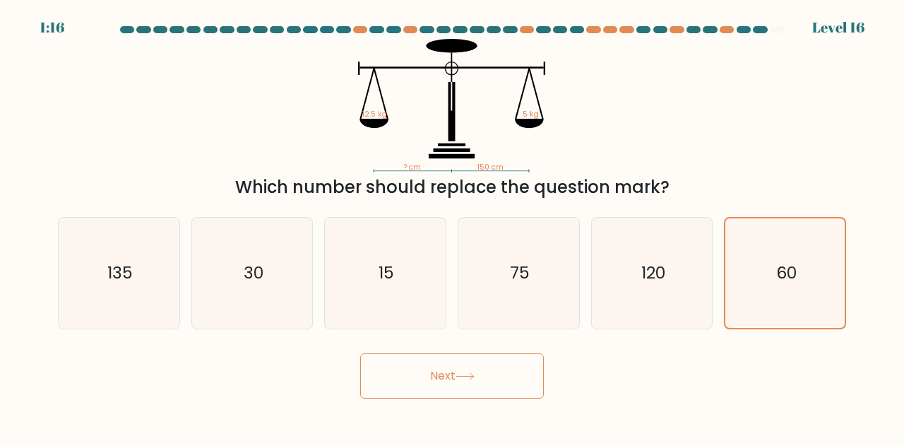
click at [456, 363] on button "Next" at bounding box center [452, 375] width 184 height 45
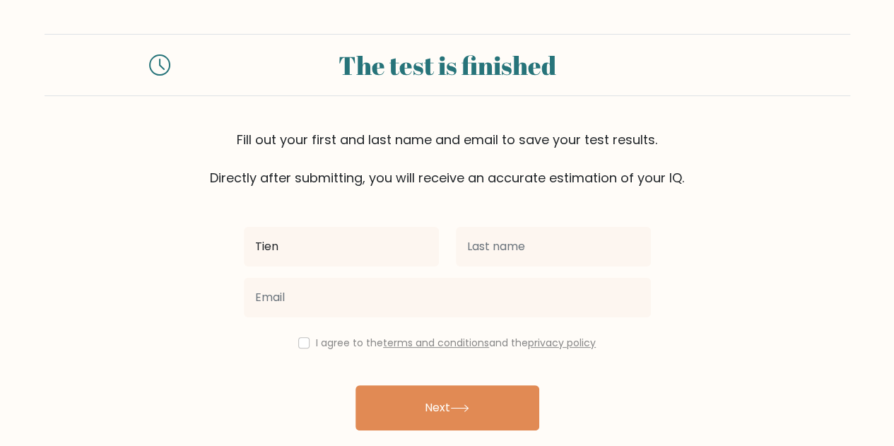
type input "Tien"
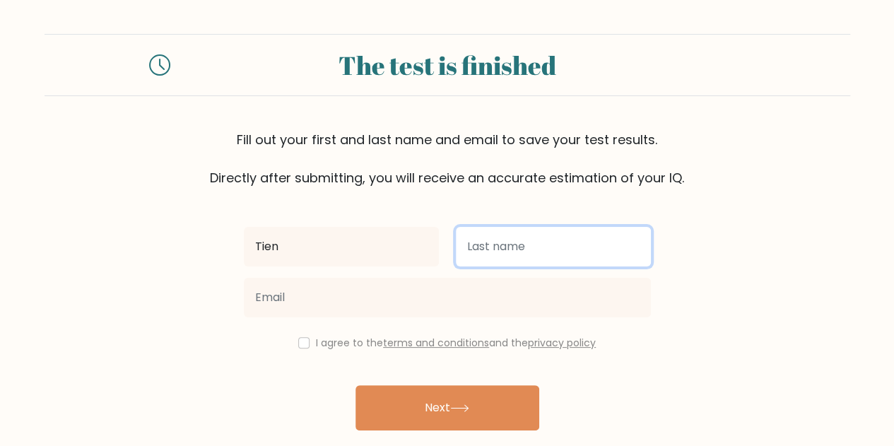
click at [522, 246] on input "text" at bounding box center [553, 247] width 195 height 40
type input "l"
type input "Loc"
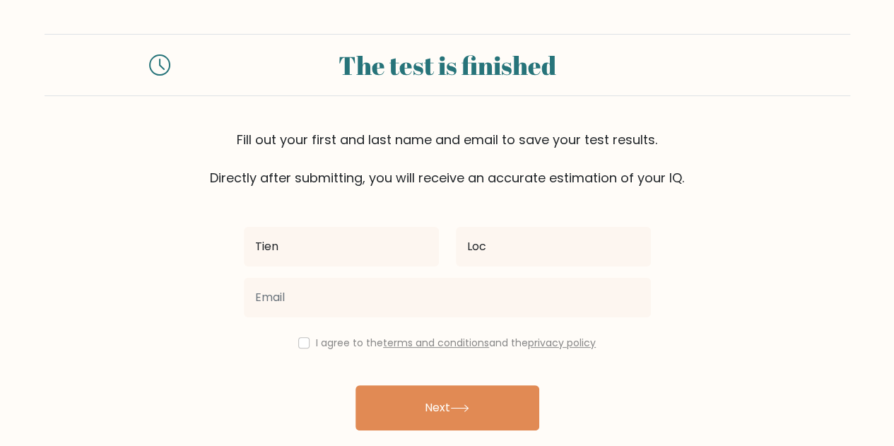
click at [259, 297] on input "email" at bounding box center [447, 298] width 407 height 40
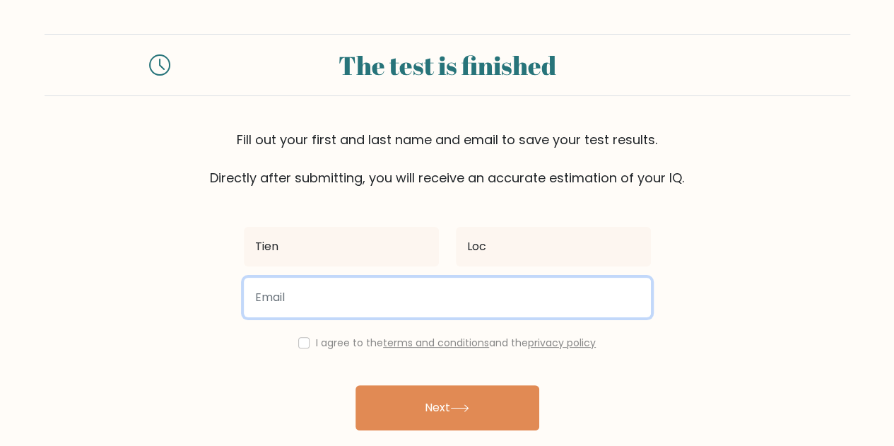
type input "laitienloc2k11@gmail.com"
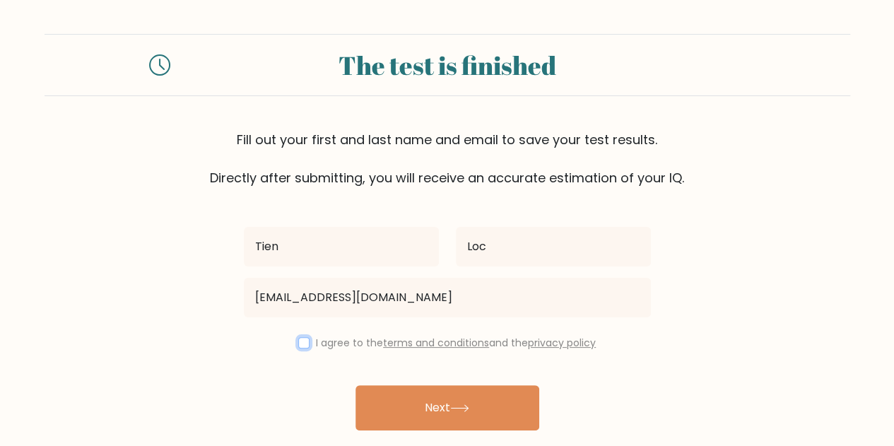
click at [300, 341] on input "checkbox" at bounding box center [303, 342] width 11 height 11
checkbox input "true"
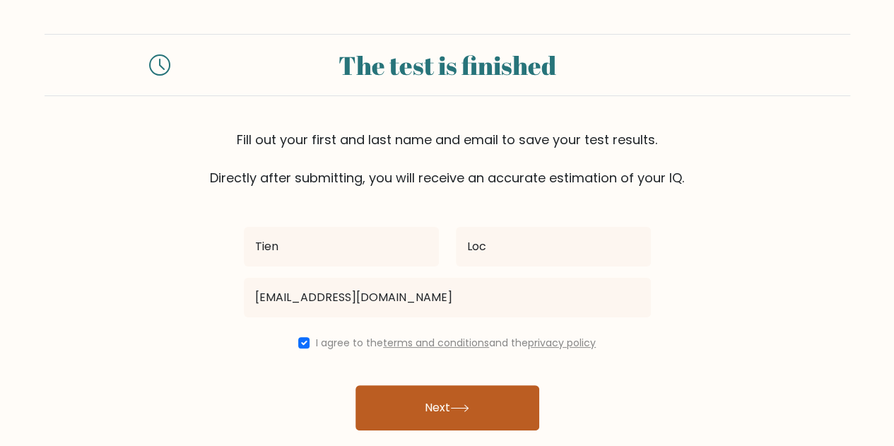
click at [387, 408] on button "Next" at bounding box center [447, 407] width 184 height 45
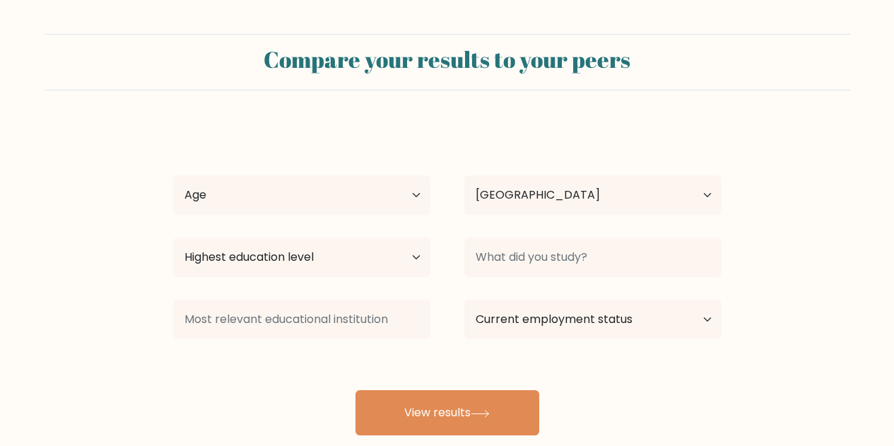
select select "VN"
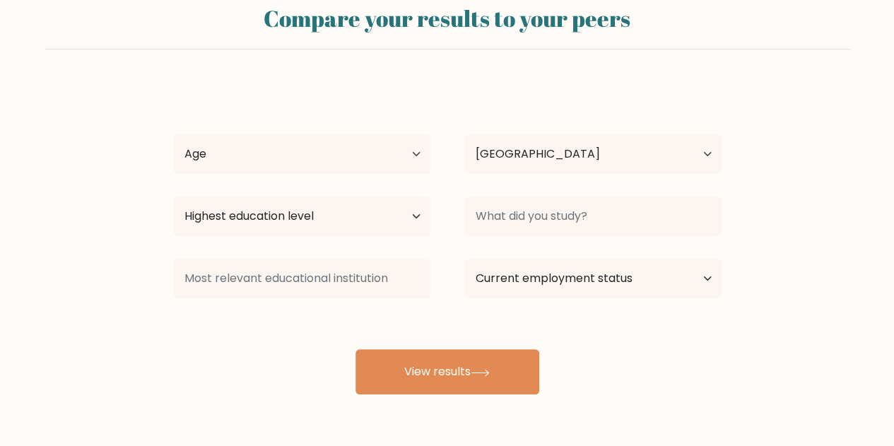
scroll to position [18, 0]
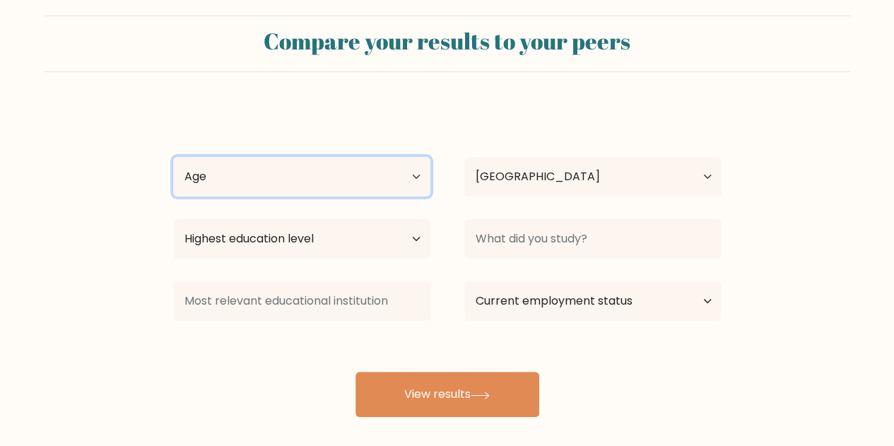
click at [394, 176] on select "Age Under [DEMOGRAPHIC_DATA] [DEMOGRAPHIC_DATA] [DEMOGRAPHIC_DATA] [DEMOGRAPHIC…" at bounding box center [301, 177] width 257 height 40
select select "min_18"
click at [173, 157] on select "Age Under 18 years old 18-24 years old 25-34 years old 35-44 years old 45-54 ye…" at bounding box center [301, 177] width 257 height 40
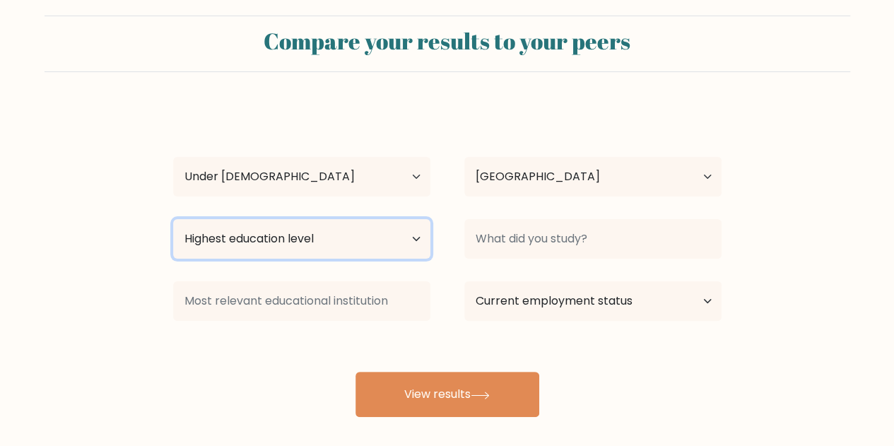
click at [335, 235] on select "Highest education level No schooling Primary Lower Secondary Upper Secondary Oc…" at bounding box center [301, 239] width 257 height 40
select select "lower_secondary"
click at [173, 219] on select "Highest education level No schooling Primary Lower Secondary Upper Secondary Oc…" at bounding box center [301, 239] width 257 height 40
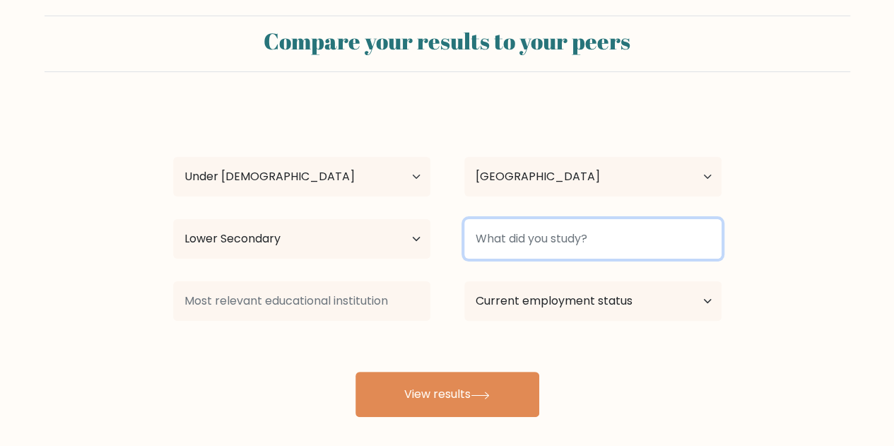
click at [593, 231] on input at bounding box center [592, 239] width 257 height 40
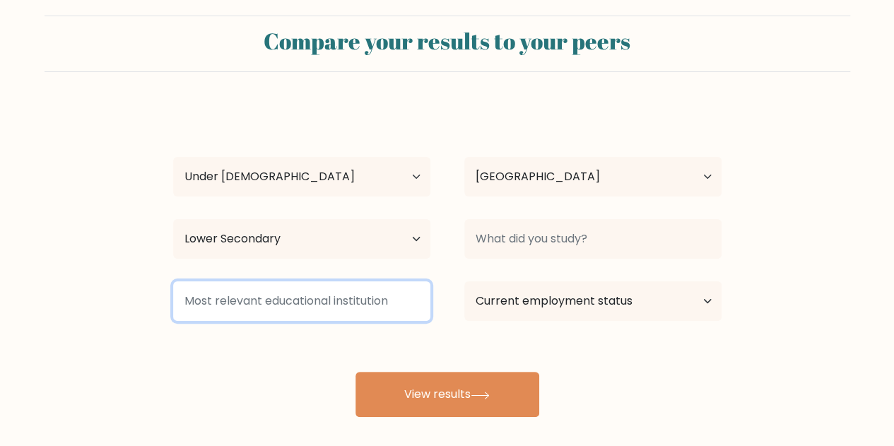
click at [343, 297] on input at bounding box center [301, 301] width 257 height 40
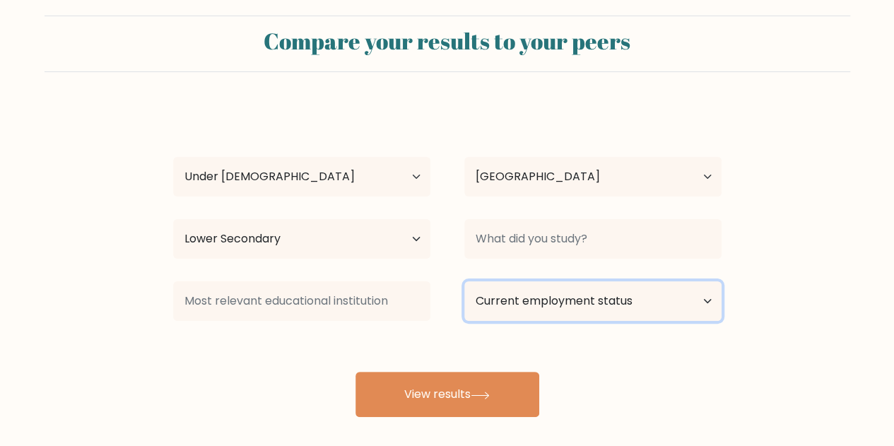
click at [594, 302] on select "Current employment status Employed Student Retired Other / prefer not to answer" at bounding box center [592, 301] width 257 height 40
select select "student"
click at [464, 281] on select "Current employment status Employed Student Retired Other / prefer not to answer" at bounding box center [592, 301] width 257 height 40
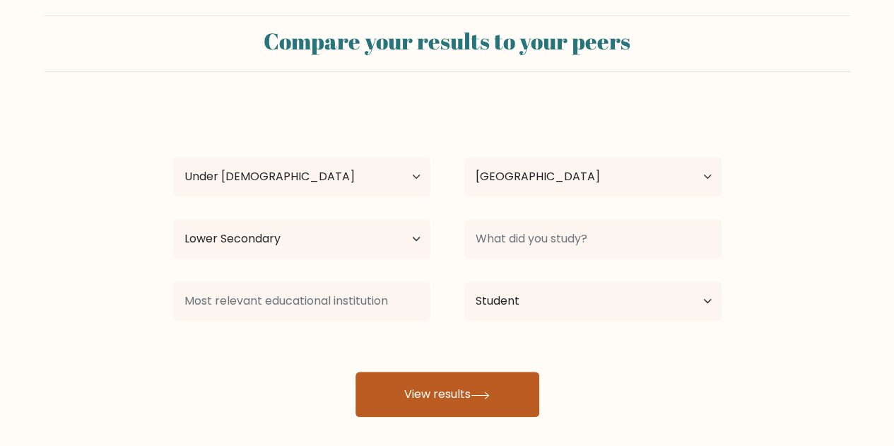
click at [485, 383] on button "View results" at bounding box center [447, 394] width 184 height 45
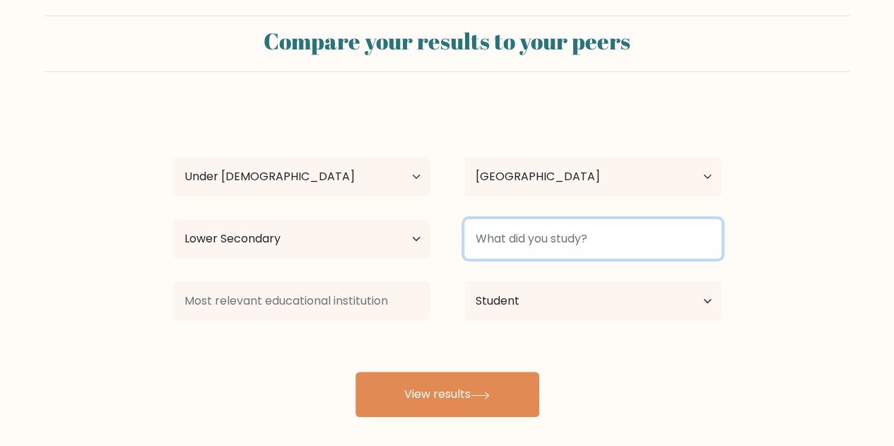
click at [621, 237] on input at bounding box center [592, 239] width 257 height 40
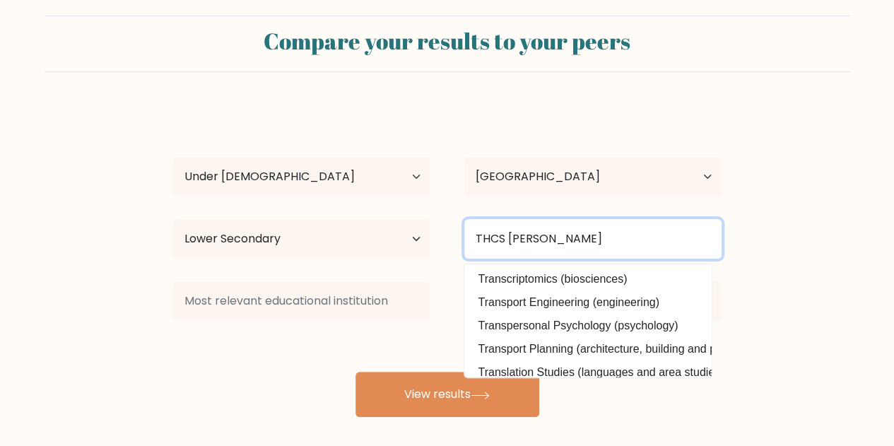
type input "THCS tran phu"
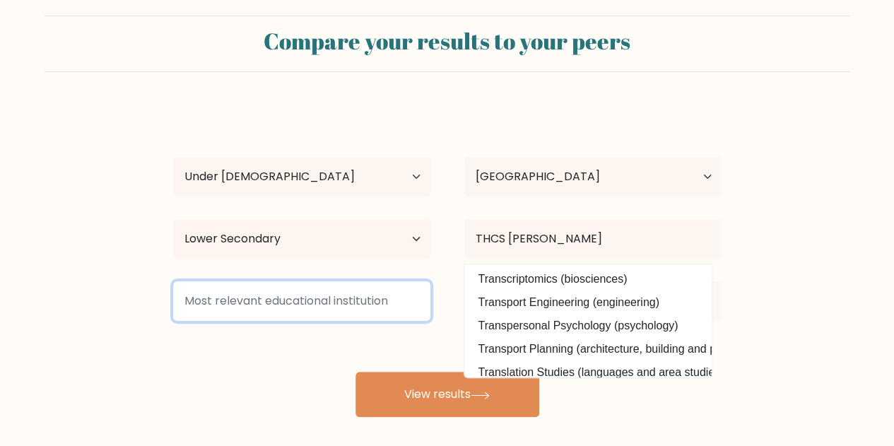
click at [226, 303] on input at bounding box center [301, 301] width 257 height 40
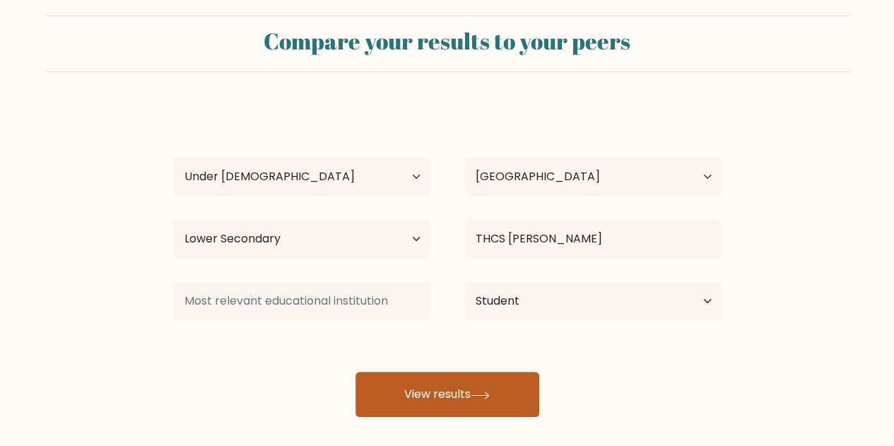
click at [485, 382] on button "View results" at bounding box center [447, 394] width 184 height 45
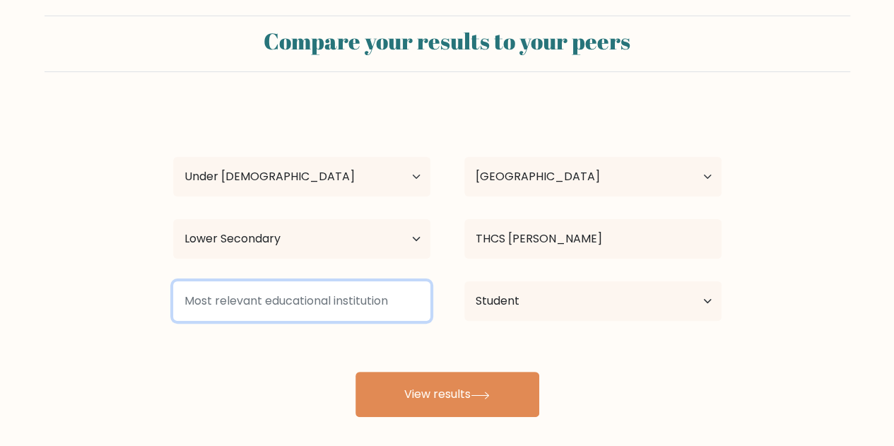
click at [342, 311] on input at bounding box center [301, 301] width 257 height 40
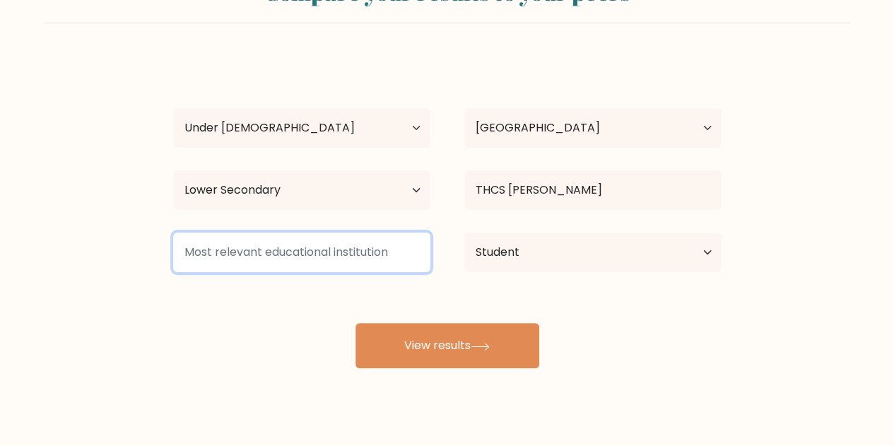
scroll to position [89, 0]
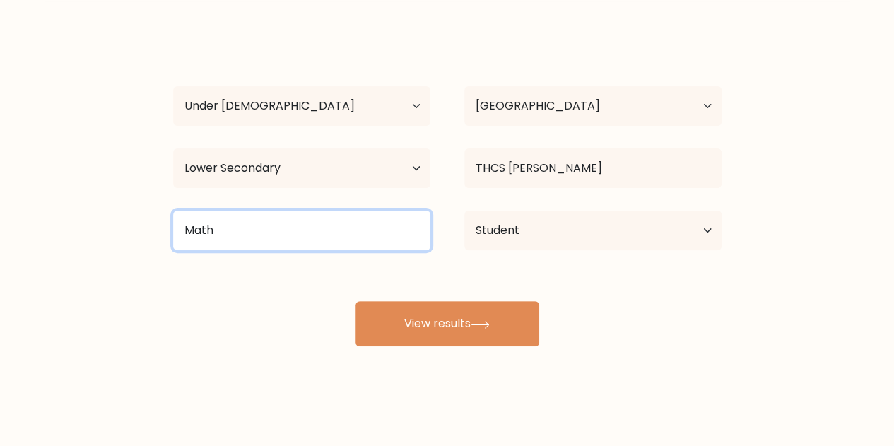
type input "Math"
click at [355, 301] on button "View results" at bounding box center [447, 323] width 184 height 45
